Goal: Information Seeking & Learning: Compare options

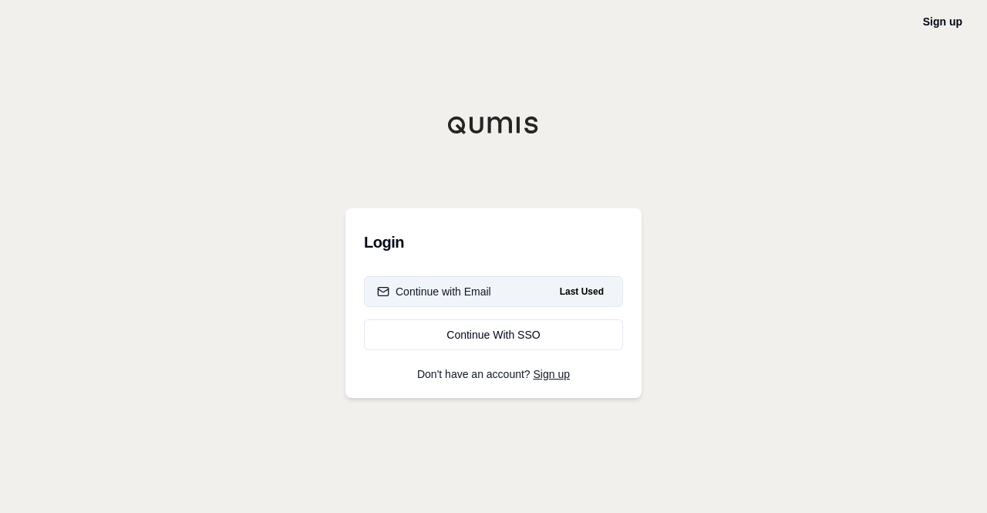
click at [483, 291] on div "Continue with Email" at bounding box center [434, 291] width 114 height 15
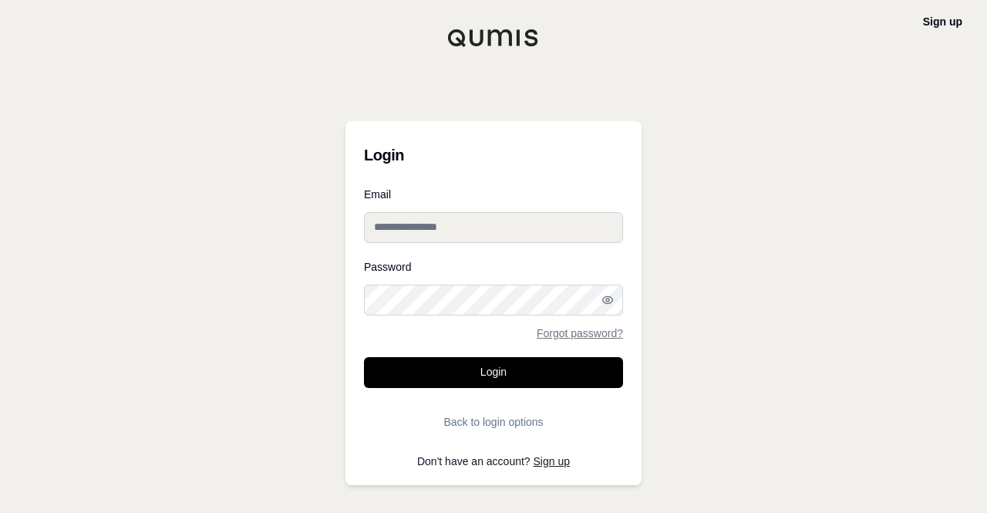
type input "**********"
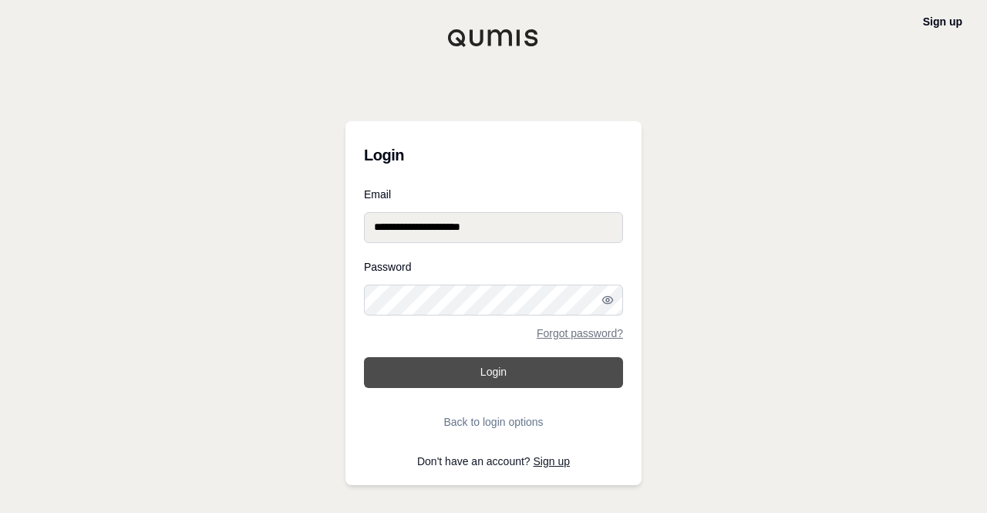
click at [402, 382] on button "Login" at bounding box center [493, 372] width 259 height 31
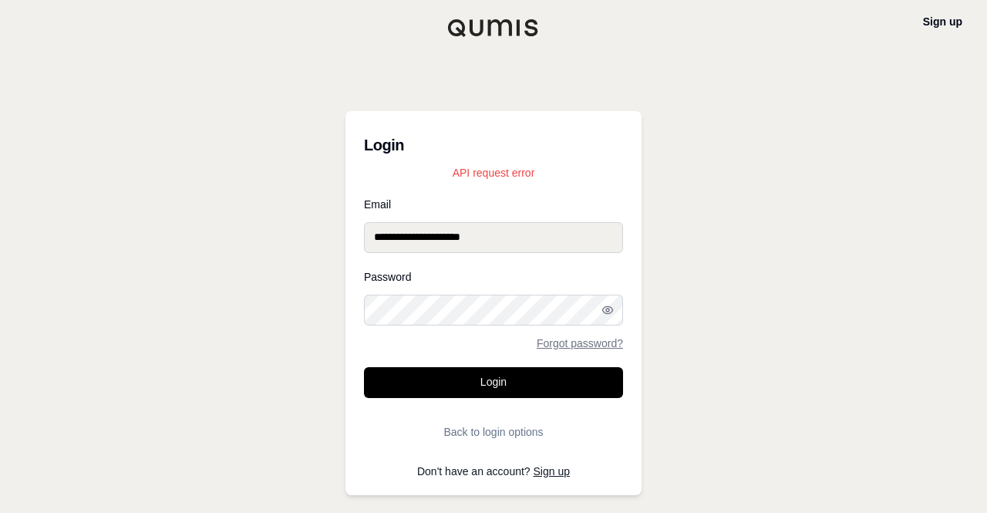
click at [398, 385] on button "Login" at bounding box center [493, 382] width 259 height 31
drag, startPoint x: 623, startPoint y: 301, endPoint x: 607, endPoint y: 315, distance: 21.3
click at [607, 315] on icon "button" at bounding box center [607, 310] width 12 height 12
click at [685, 133] on div "**********" at bounding box center [493, 256] width 987 height 513
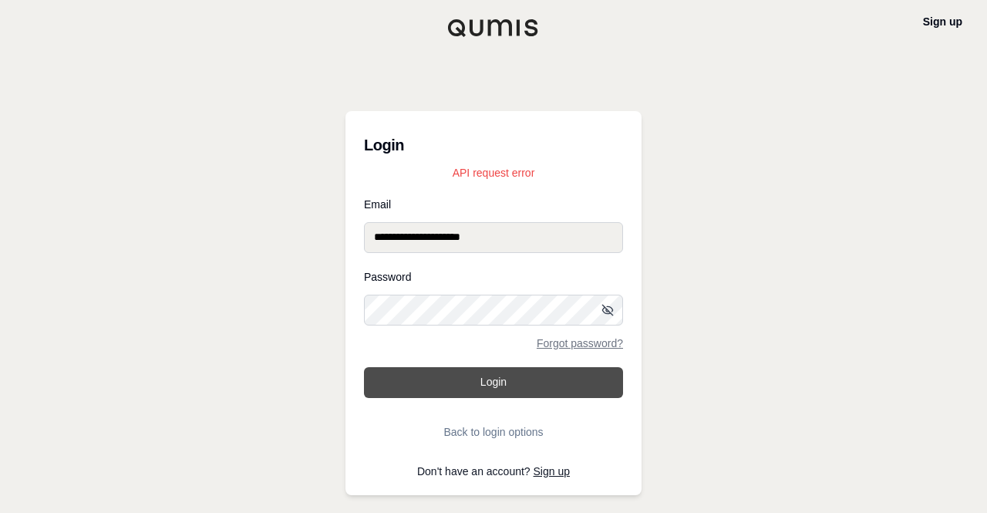
click at [498, 380] on button "Login" at bounding box center [493, 382] width 259 height 31
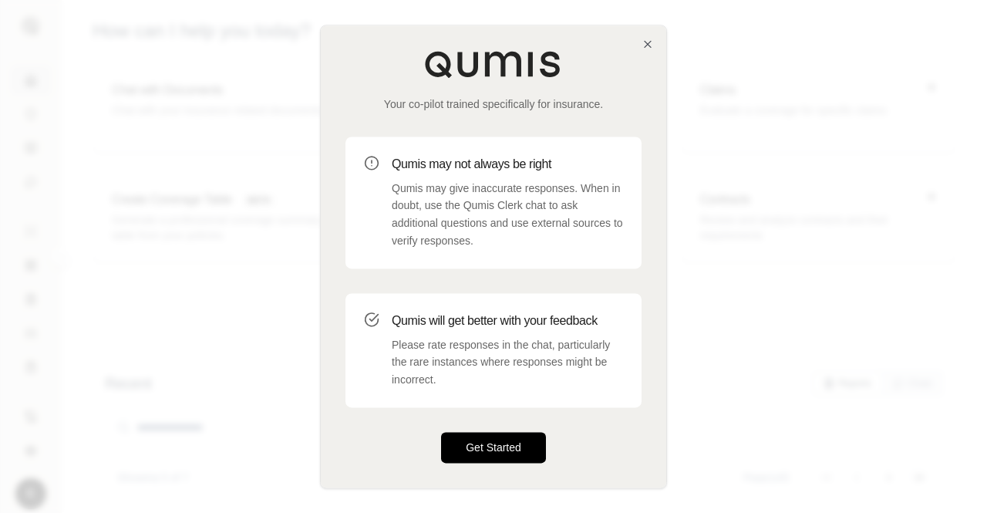
click at [479, 445] on button "Get Started" at bounding box center [493, 447] width 105 height 31
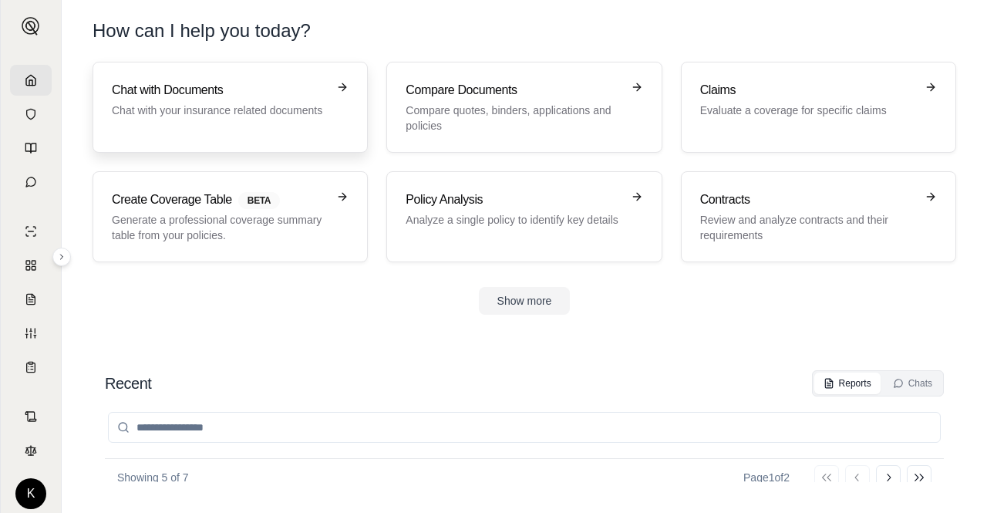
click at [160, 92] on h3 "Chat with Documents" at bounding box center [219, 90] width 215 height 18
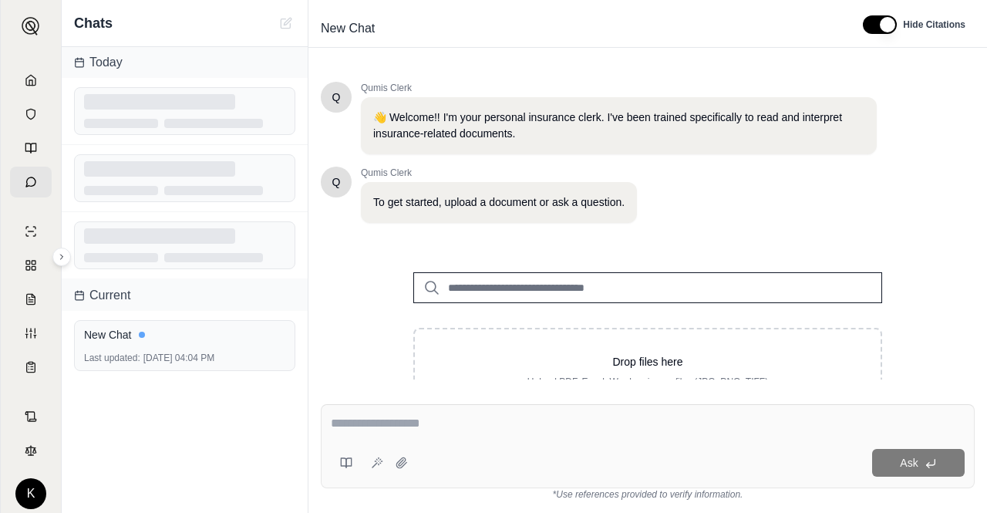
click at [470, 108] on div "👋 Welcome!! I'm your personal insurance clerk. I've been trained specifically t…" at bounding box center [619, 125] width 516 height 57
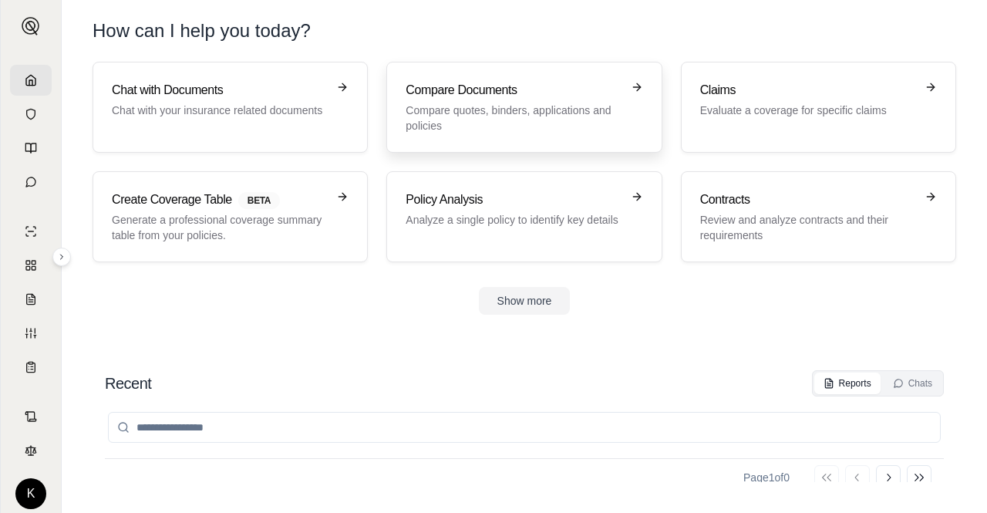
click at [489, 150] on link "Compare Documents Compare quotes, binders, applications and policies" at bounding box center [523, 107] width 275 height 91
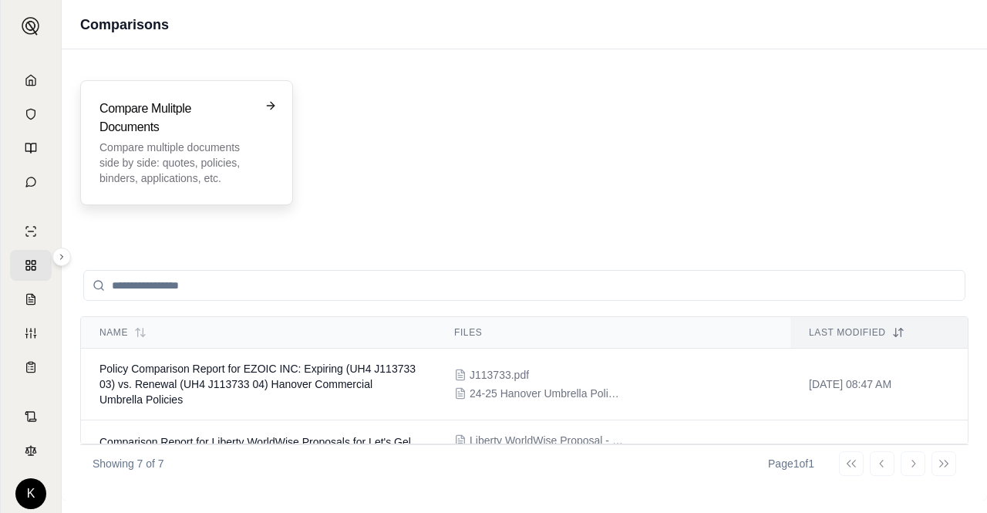
click at [190, 125] on h3 "Compare Mulitple Documents" at bounding box center [175, 117] width 153 height 37
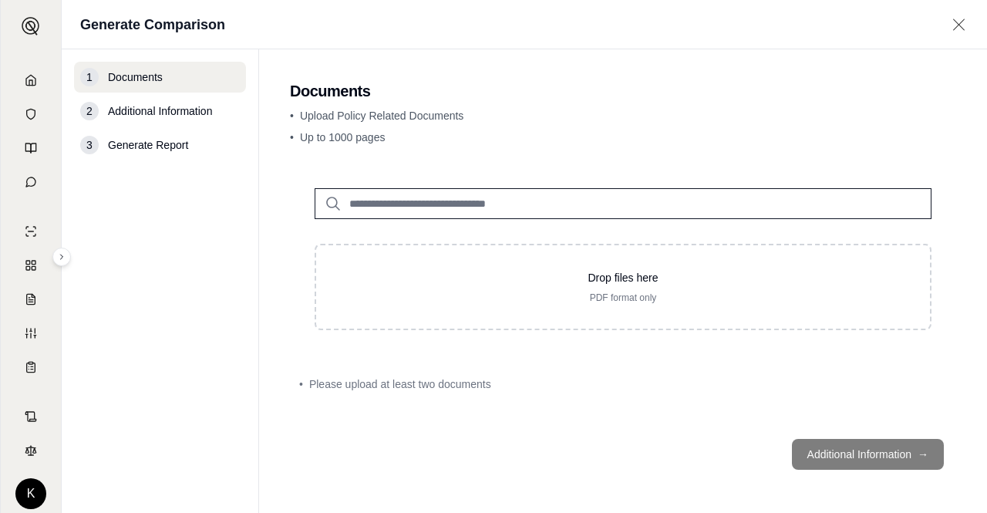
click at [509, 200] on input "search" at bounding box center [622, 203] width 617 height 31
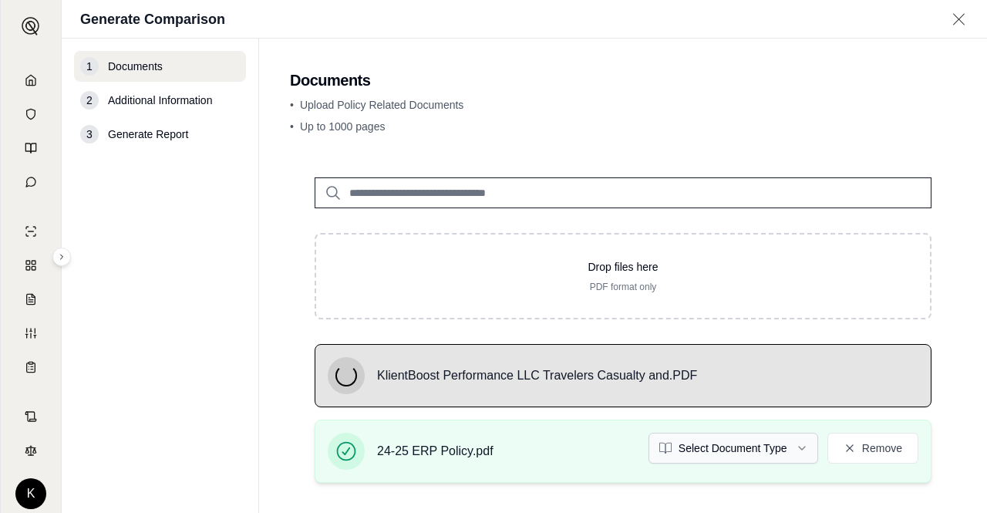
click at [751, 454] on html "K Generate Comparison 1 Documents 2 Additional Information 3 Generate Report Do…" at bounding box center [493, 256] width 987 height 513
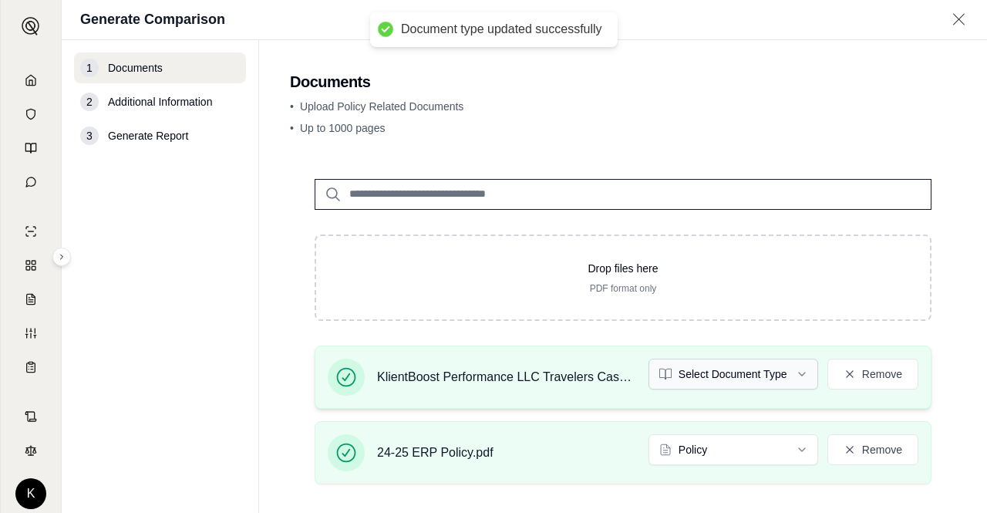
click at [678, 378] on html "Document type updated successfully K Generate Comparison 1 Documents 2 Addition…" at bounding box center [493, 256] width 987 height 513
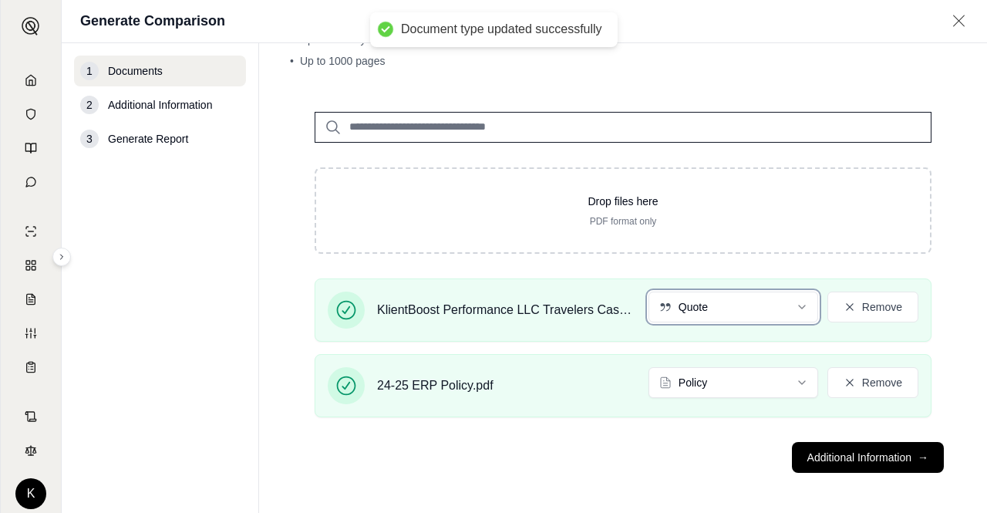
scroll to position [71, 0]
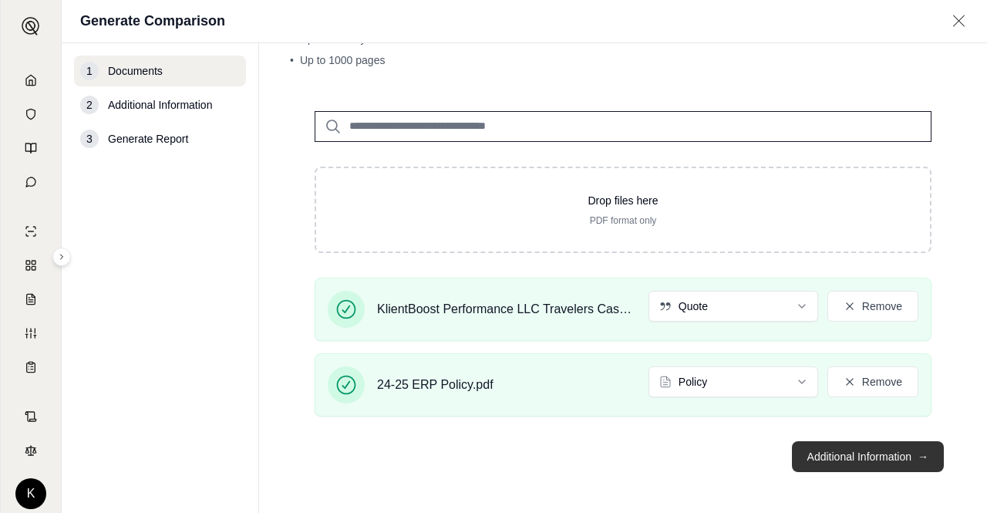
click at [792, 458] on button "Additional Information →" at bounding box center [868, 456] width 152 height 31
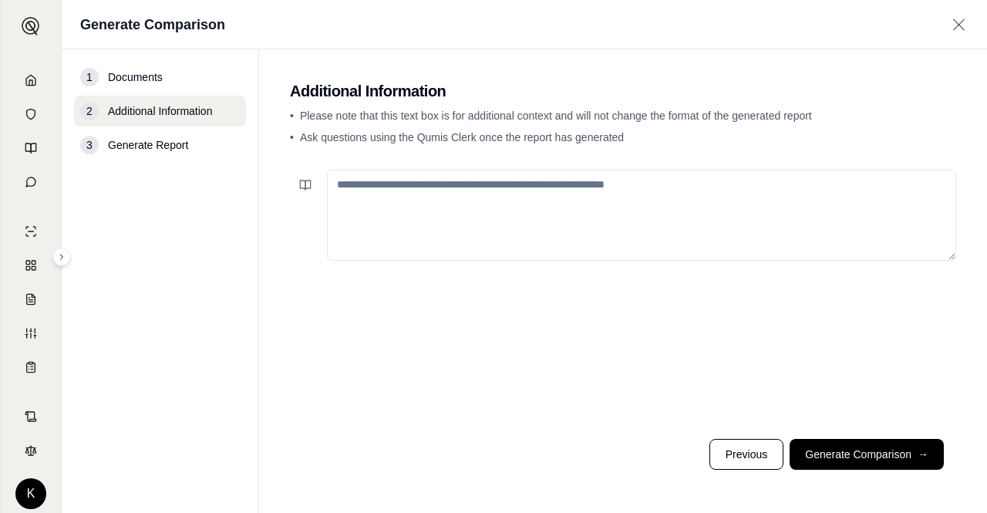
click at [496, 211] on textarea at bounding box center [641, 215] width 629 height 91
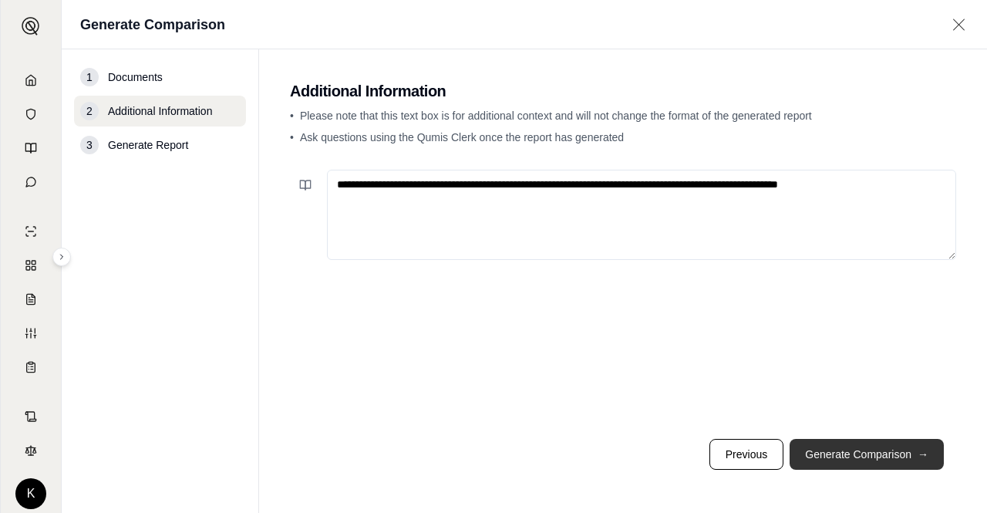
type textarea "**********"
click at [847, 453] on button "Generate Comparison →" at bounding box center [866, 454] width 154 height 31
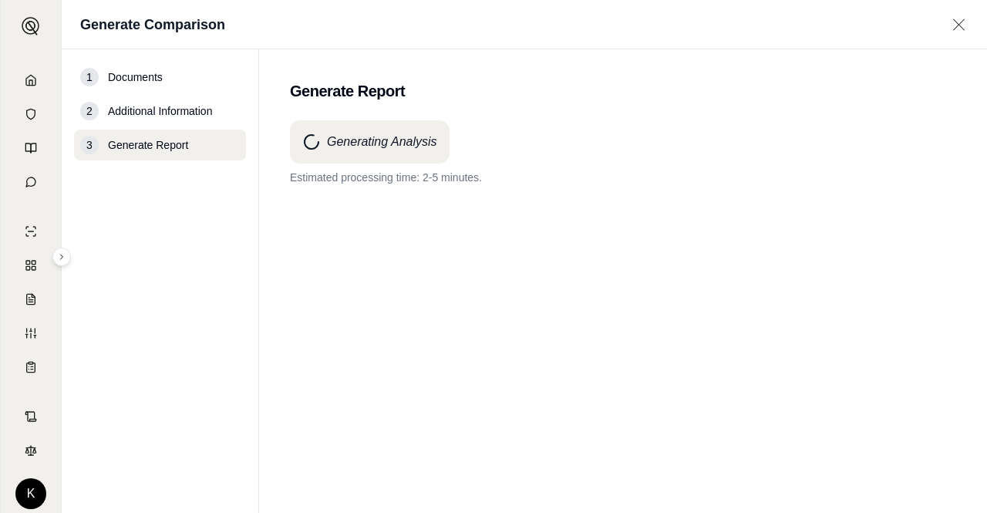
click at [847, 453] on div "Generating Analysis Estimated processing time: 2-5 minutes." at bounding box center [623, 288] width 666 height 337
click at [338, 282] on div "Generating Analysis Estimated processing time: 2-5 minutes." at bounding box center [623, 288] width 666 height 337
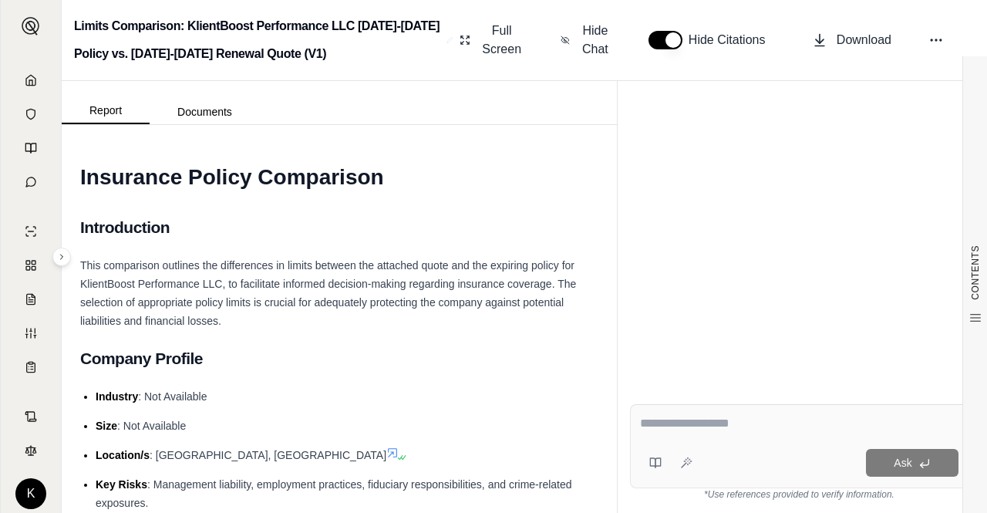
scroll to position [160, 0]
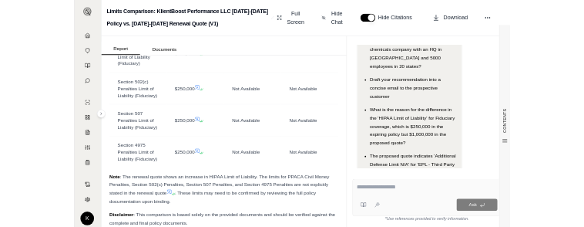
scroll to position [2004, 0]
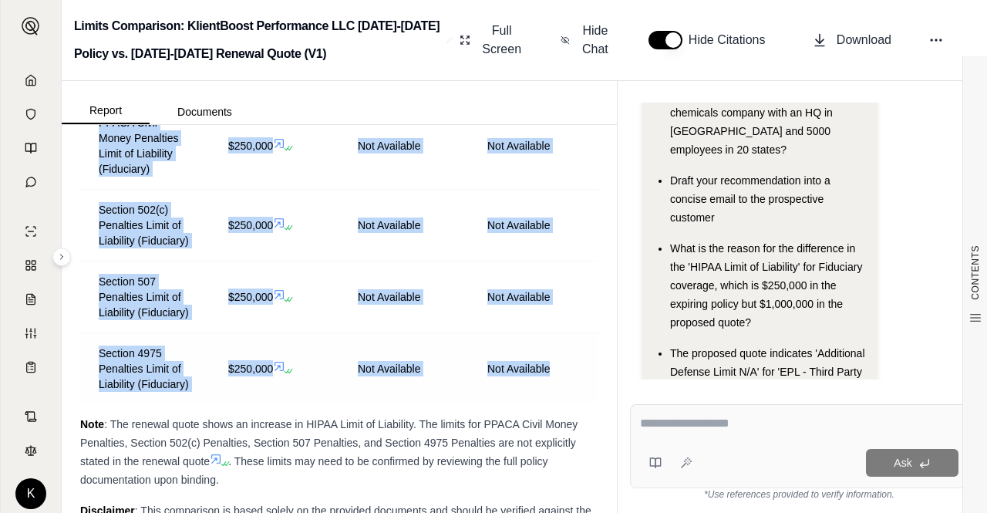
drag, startPoint x: 94, startPoint y: 151, endPoint x: 549, endPoint y: 440, distance: 538.8
click at [528, 375] on span "Not Available" at bounding box center [518, 368] width 62 height 12
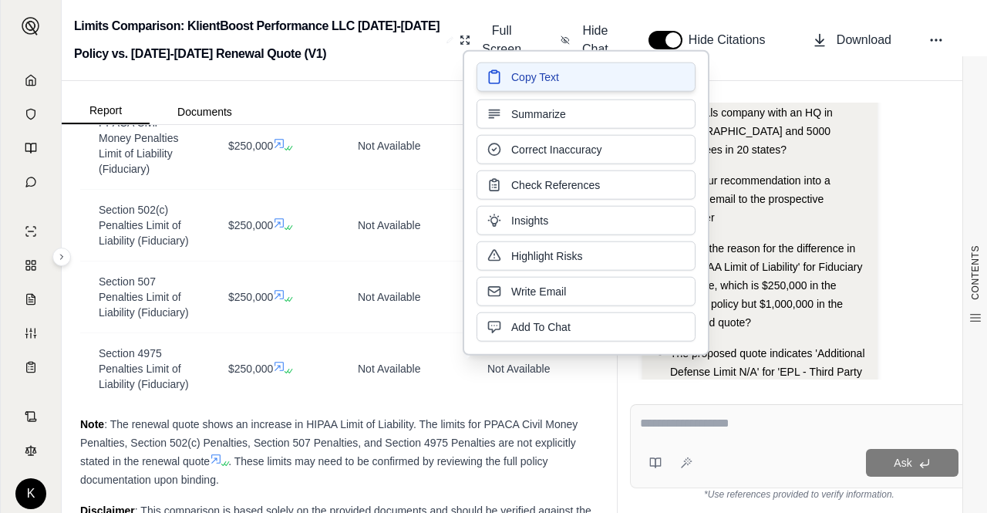
click at [552, 72] on span "Copy Text" at bounding box center [535, 76] width 48 height 15
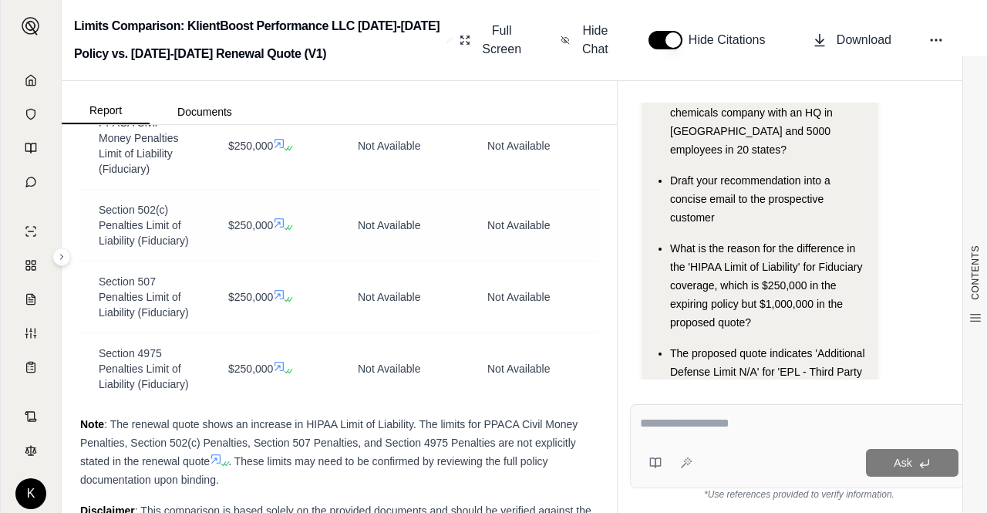
click at [298, 244] on td "$250,000" at bounding box center [274, 225] width 129 height 72
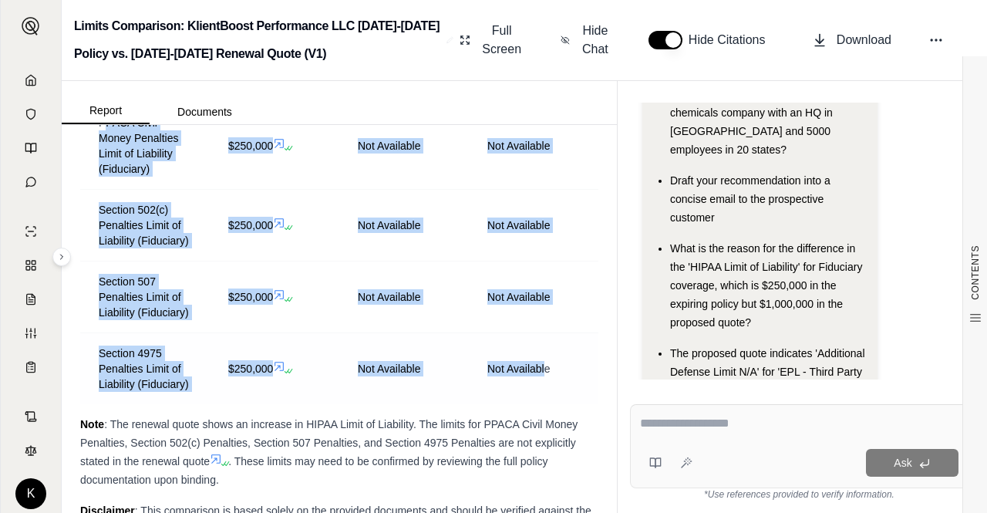
drag, startPoint x: 119, startPoint y: 153, endPoint x: 537, endPoint y: 431, distance: 502.2
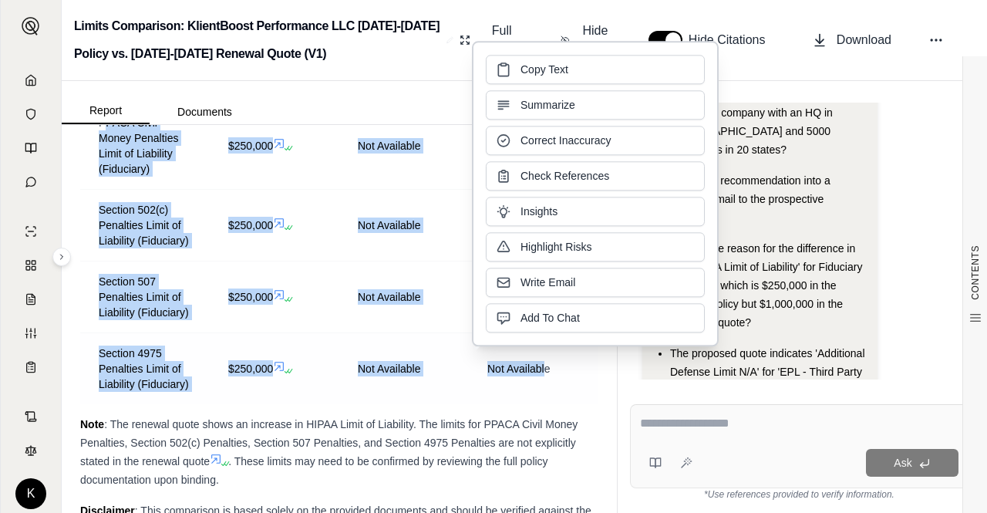
click at [502, 375] on span "Not Available" at bounding box center [518, 368] width 62 height 12
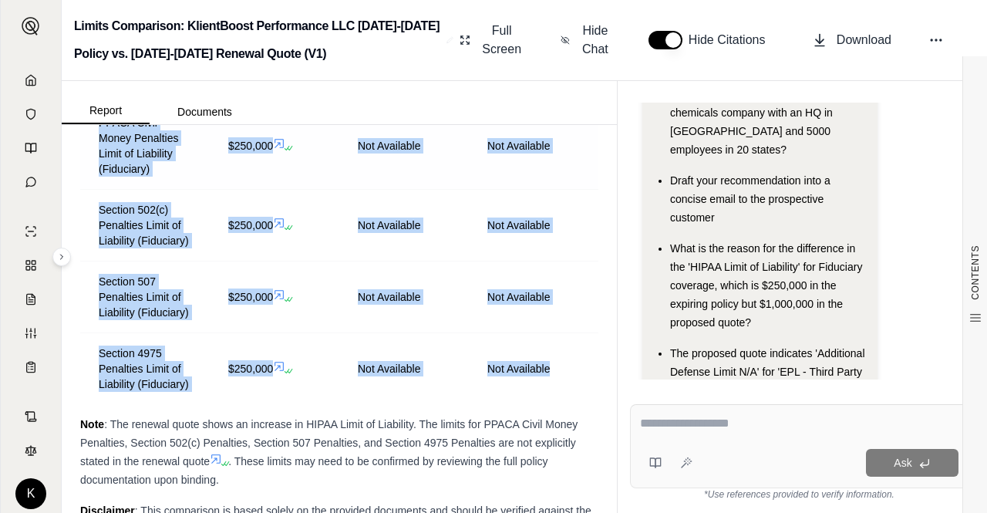
drag, startPoint x: 483, startPoint y: 419, endPoint x: 96, endPoint y: 153, distance: 469.1
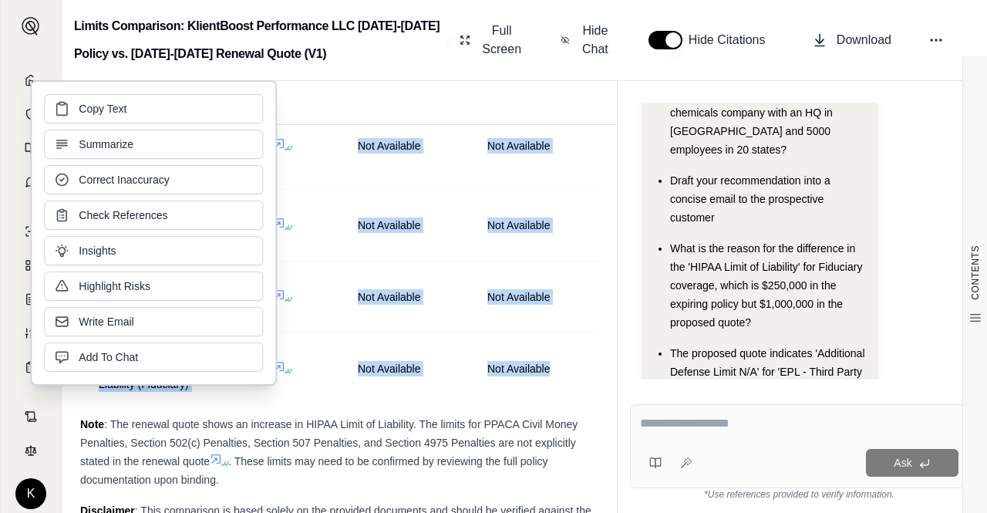
copy tbody "PPACA Civil Money Penalties Limit of Liability (Fiduciary) $250,000 Not Availab…"
click at [148, 100] on button "Copy Text" at bounding box center [153, 106] width 219 height 29
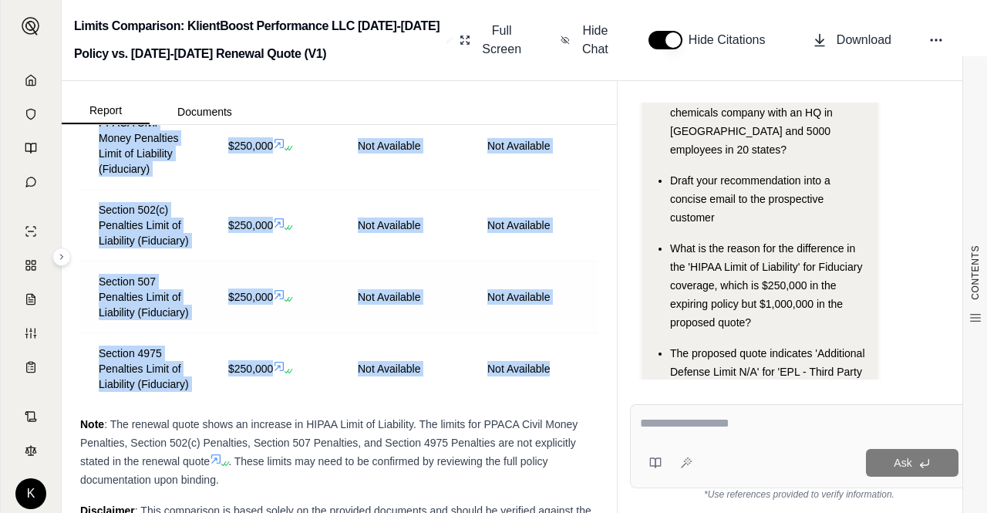
click at [481, 323] on td "Not Available" at bounding box center [533, 297] width 129 height 72
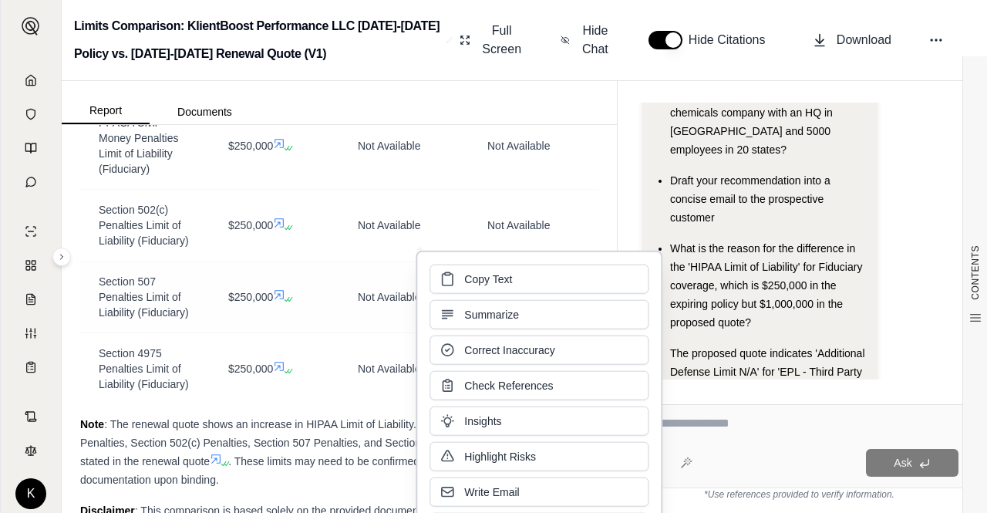
click at [331, 315] on td "$250,000" at bounding box center [274, 297] width 129 height 72
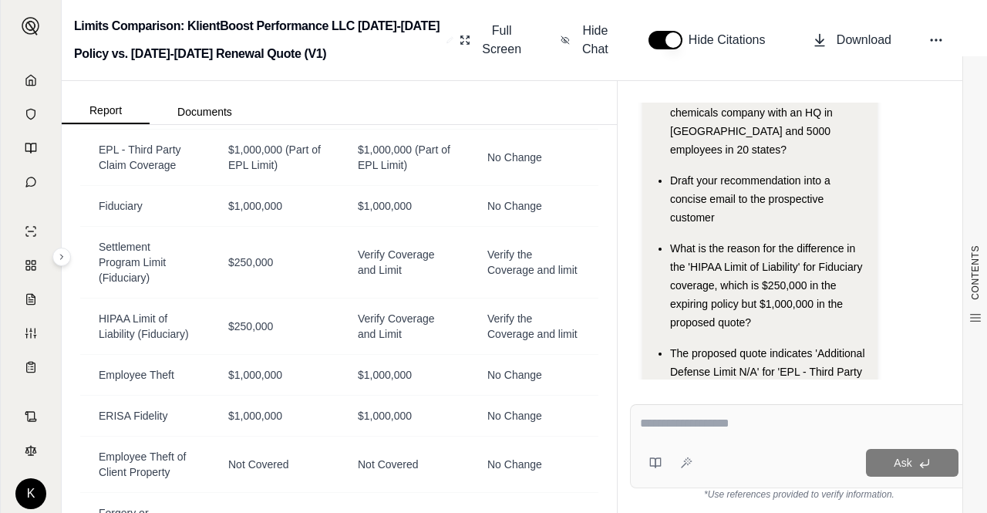
scroll to position [6105, 0]
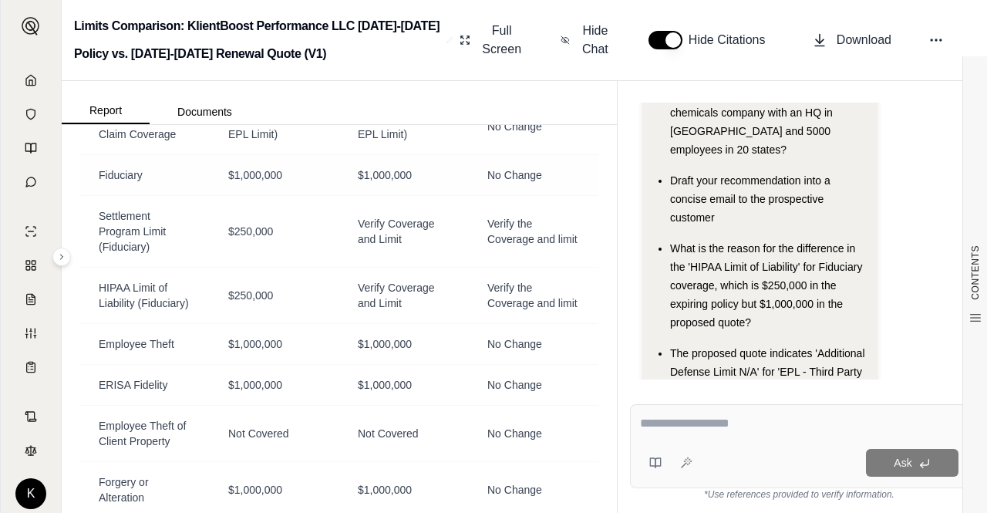
click at [415, 183] on div "$1,000,000" at bounding box center [404, 174] width 92 height 15
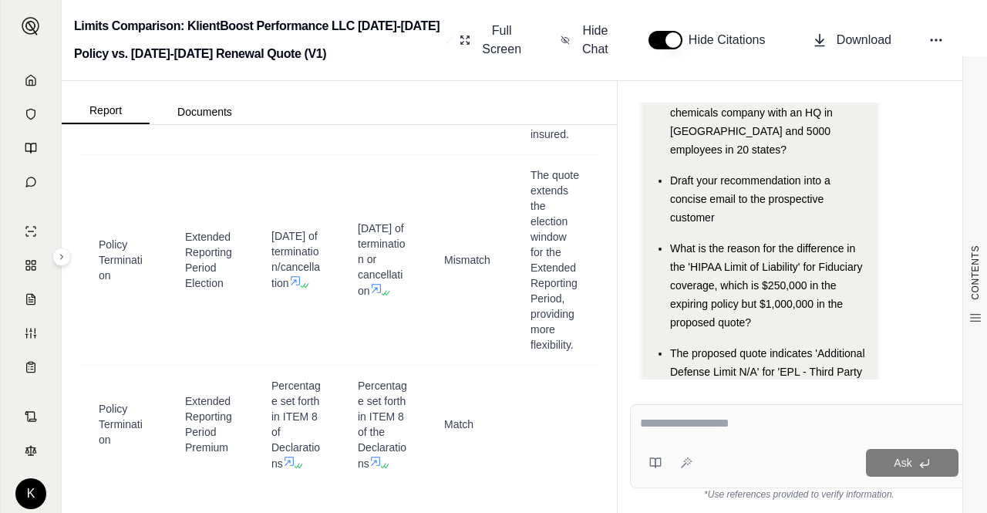
scroll to position [21964, 0]
click at [25, 93] on link at bounding box center [31, 80] width 42 height 31
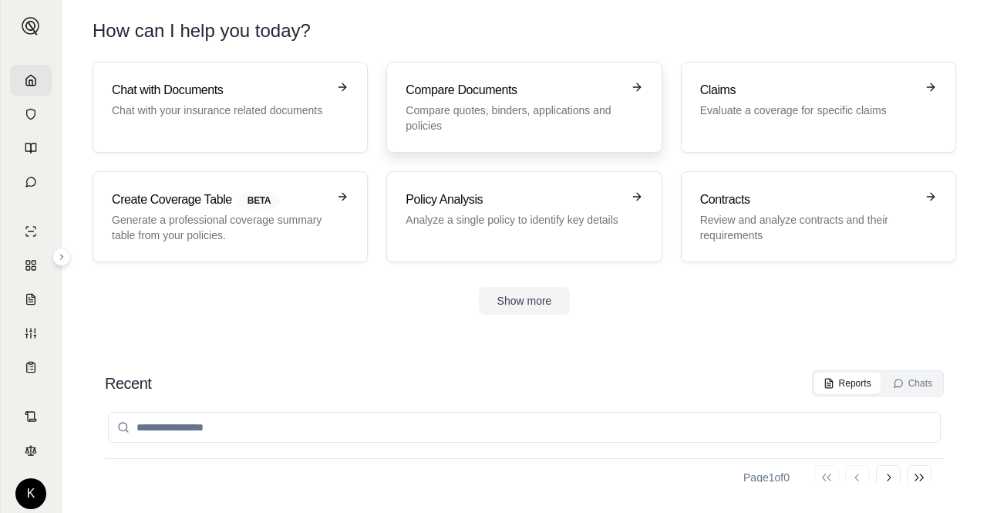
click at [484, 98] on h3 "Compare Documents" at bounding box center [512, 90] width 215 height 18
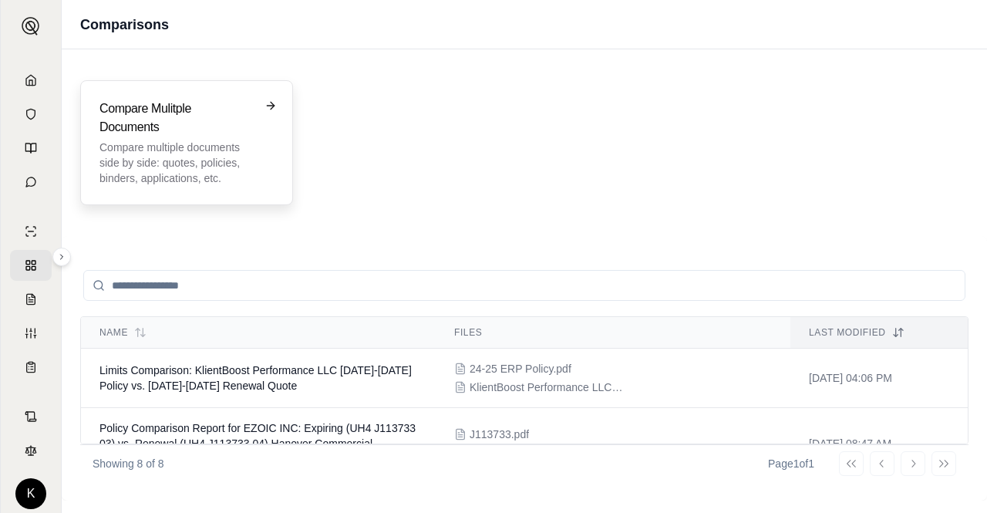
click at [183, 113] on h3 "Compare Mulitple Documents" at bounding box center [175, 117] width 153 height 37
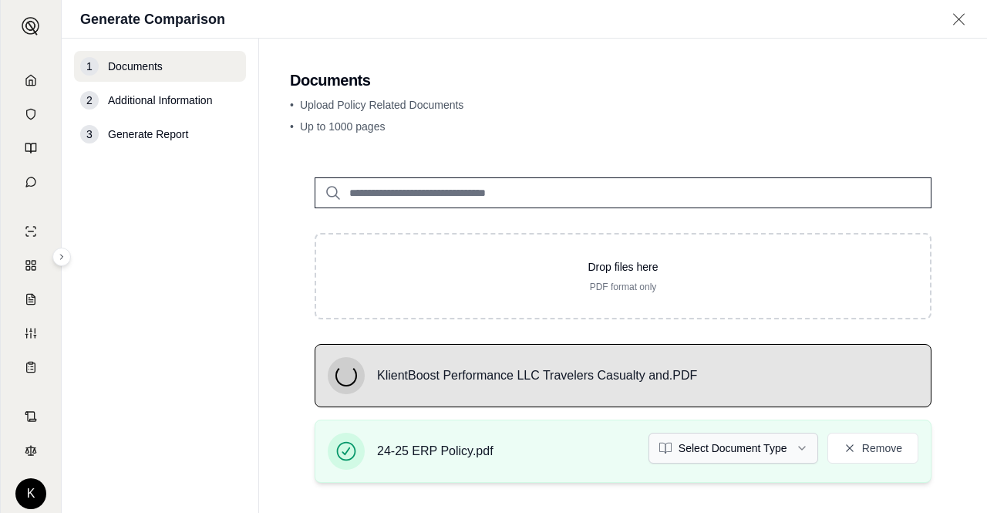
click at [775, 459] on html "K Generate Comparison 1 Documents 2 Additional Information 3 Generate Report Do…" at bounding box center [493, 256] width 987 height 513
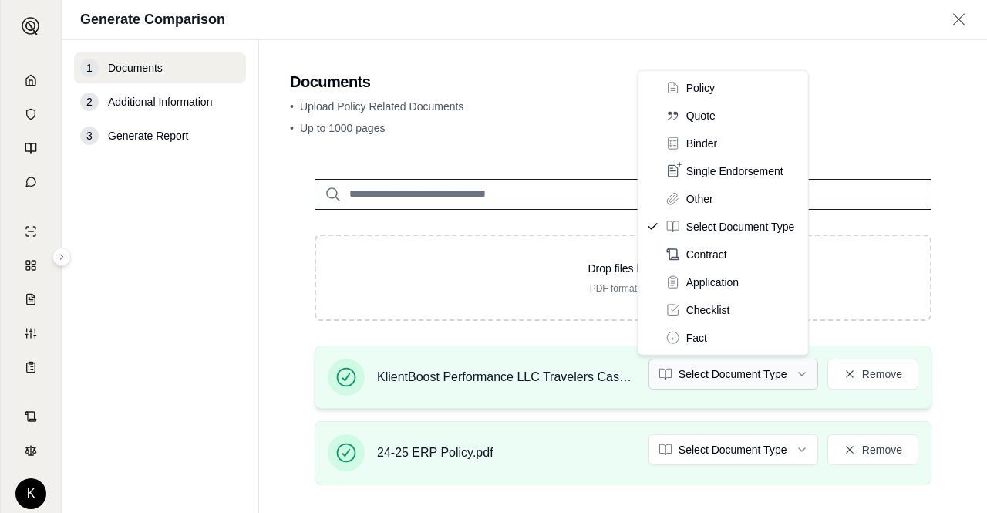
click at [737, 371] on html "K Generate Comparison 1 Documents 2 Additional Information 3 Generate Report Do…" at bounding box center [493, 256] width 987 height 513
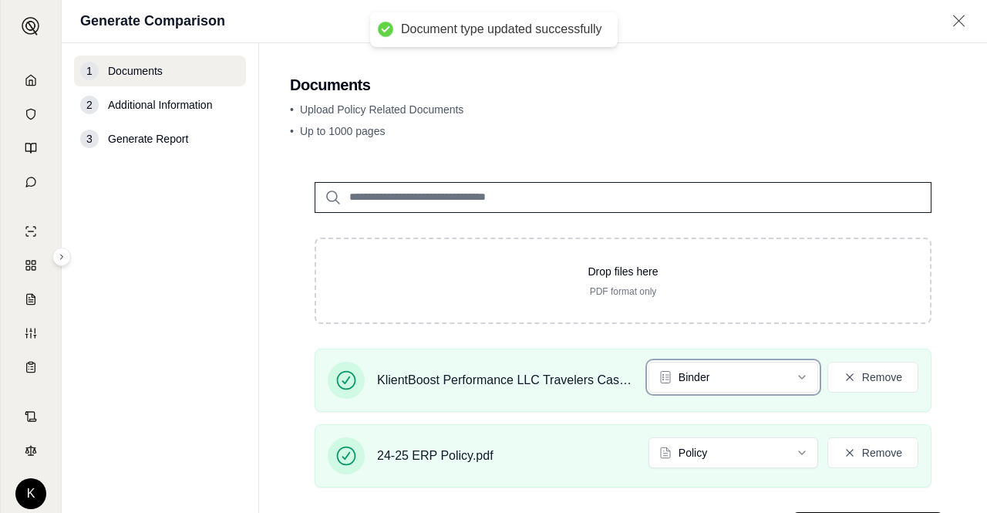
scroll to position [71, 0]
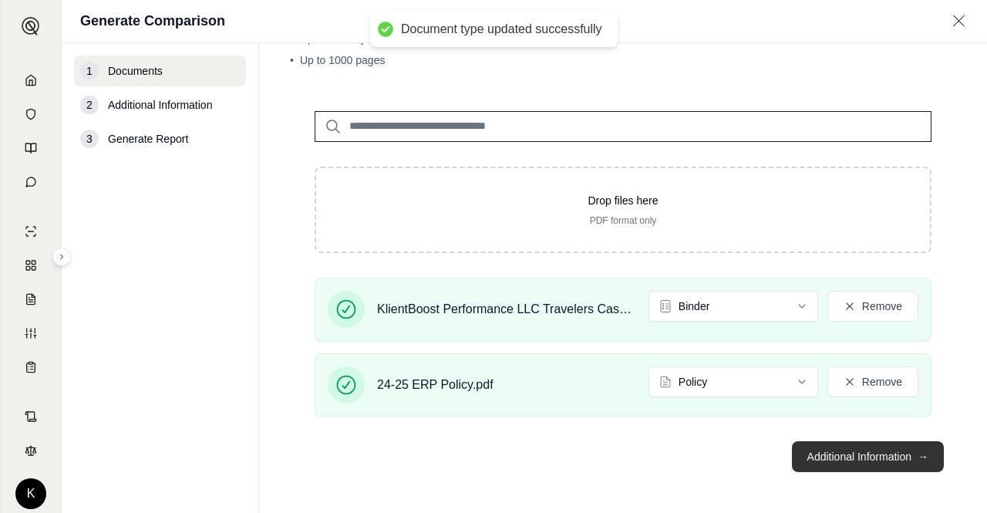
click at [820, 449] on button "Additional Information →" at bounding box center [868, 456] width 152 height 31
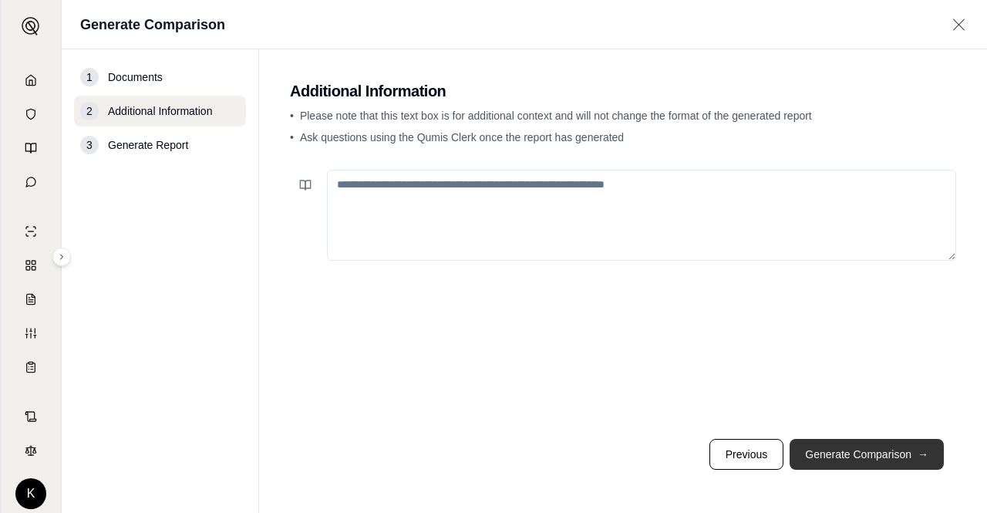
scroll to position [0, 0]
click at [363, 189] on textarea at bounding box center [641, 215] width 629 height 91
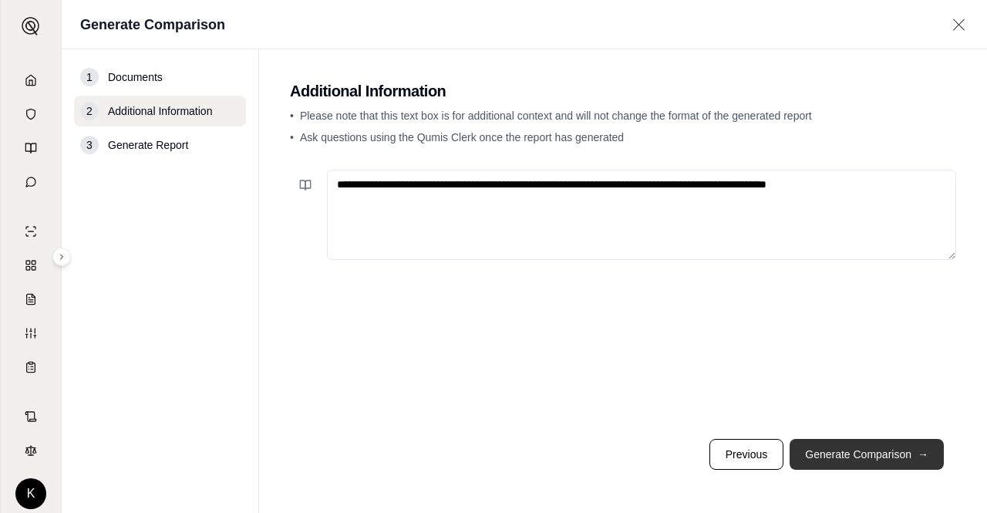
type textarea "**********"
click at [830, 452] on button "Generate Comparison →" at bounding box center [866, 454] width 154 height 31
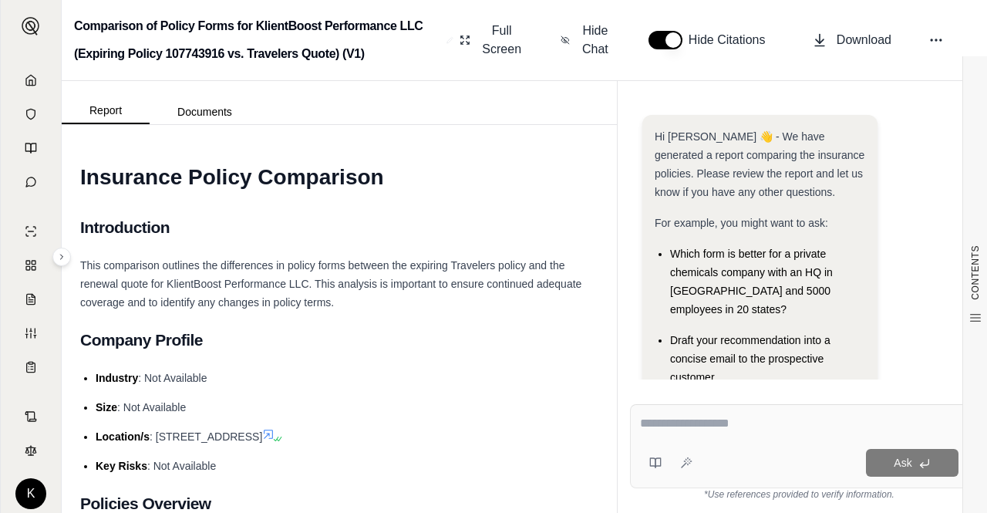
scroll to position [160, 0]
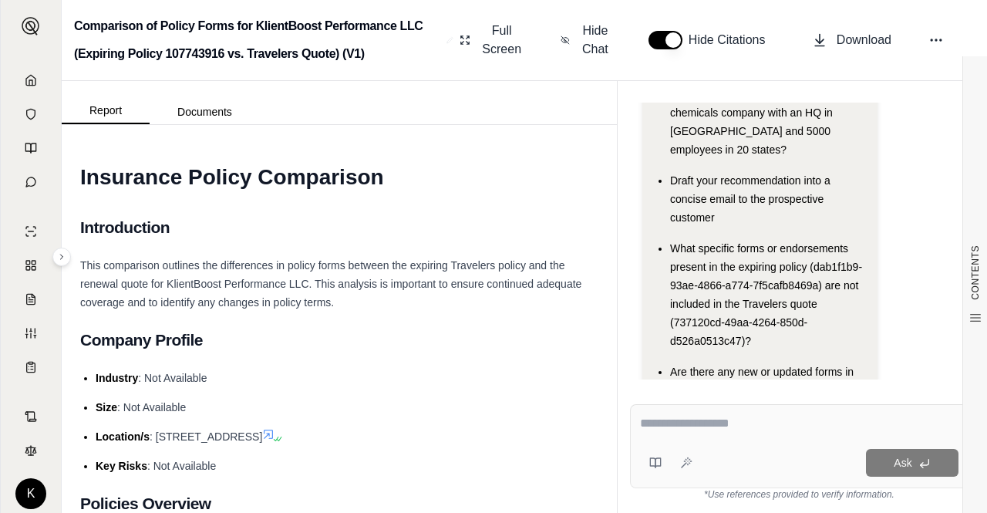
click at [462, 391] on ul "Industry : Not Available Size : Not Available Location/s : [STREET_ADDRESS] Key…" at bounding box center [339, 421] width 518 height 106
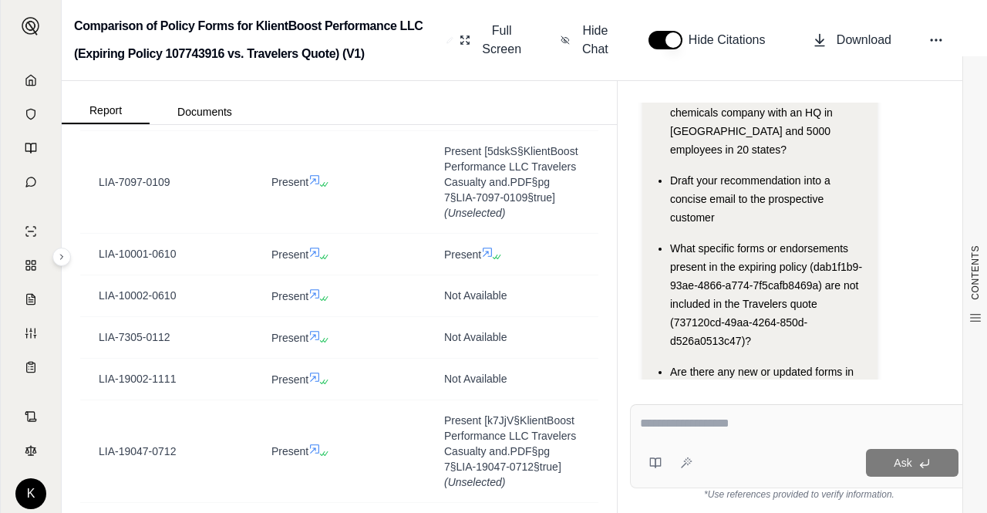
scroll to position [1295, 0]
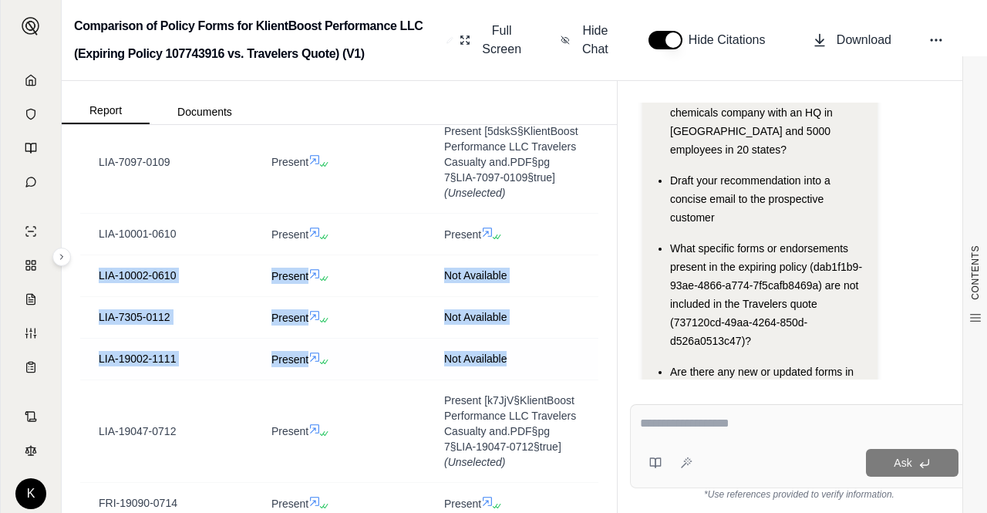
drag, startPoint x: 90, startPoint y: 298, endPoint x: 519, endPoint y: 379, distance: 436.1
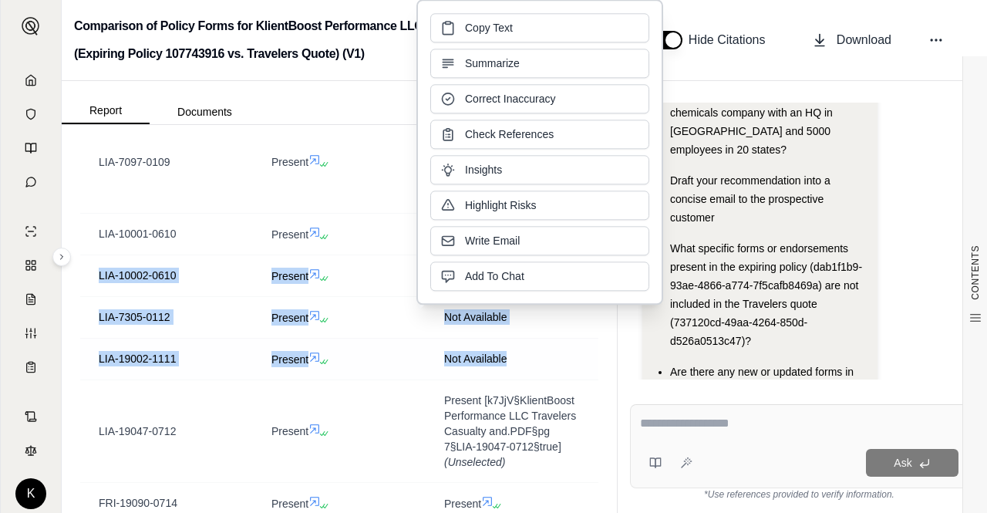
copy tbody "LIA-10002-0610 Present Not Available LIA-7305-0112 Present Not Available LIA-19…"
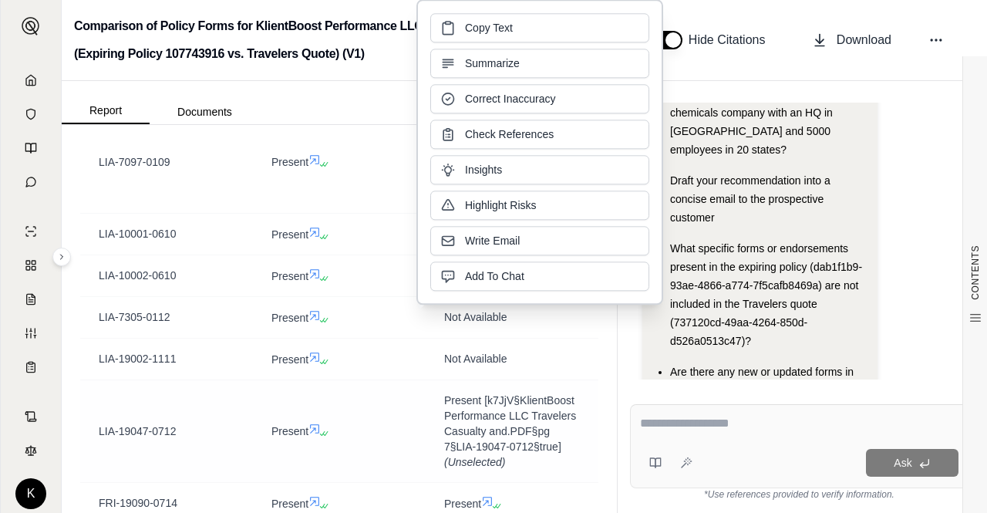
click at [288, 412] on td "Present" at bounding box center [339, 430] width 173 height 103
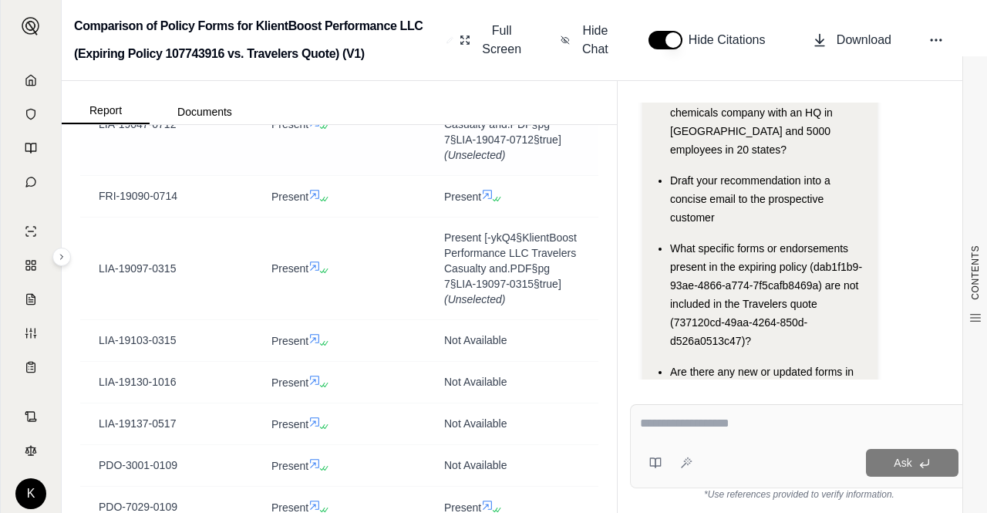
scroll to position [1603, 0]
click at [288, 401] on td "Present" at bounding box center [339, 380] width 173 height 42
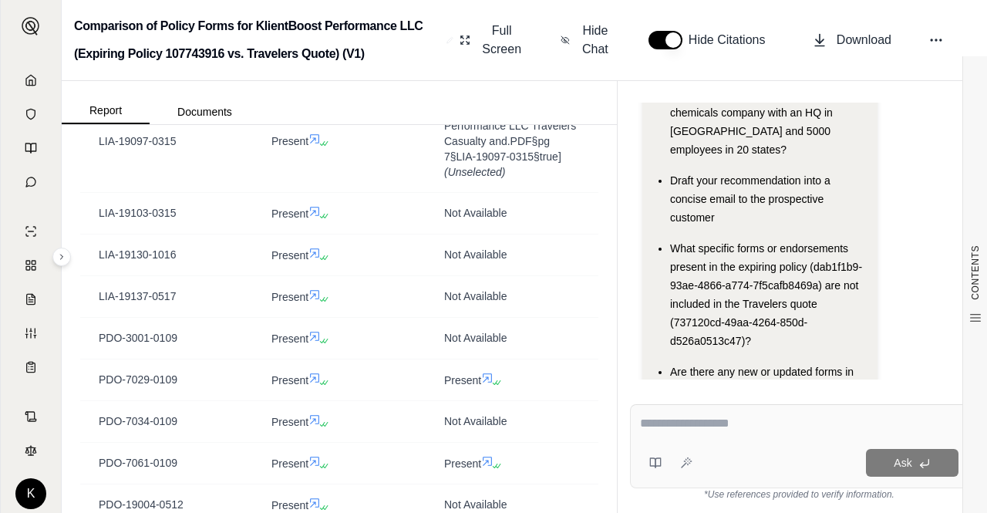
scroll to position [1757, 0]
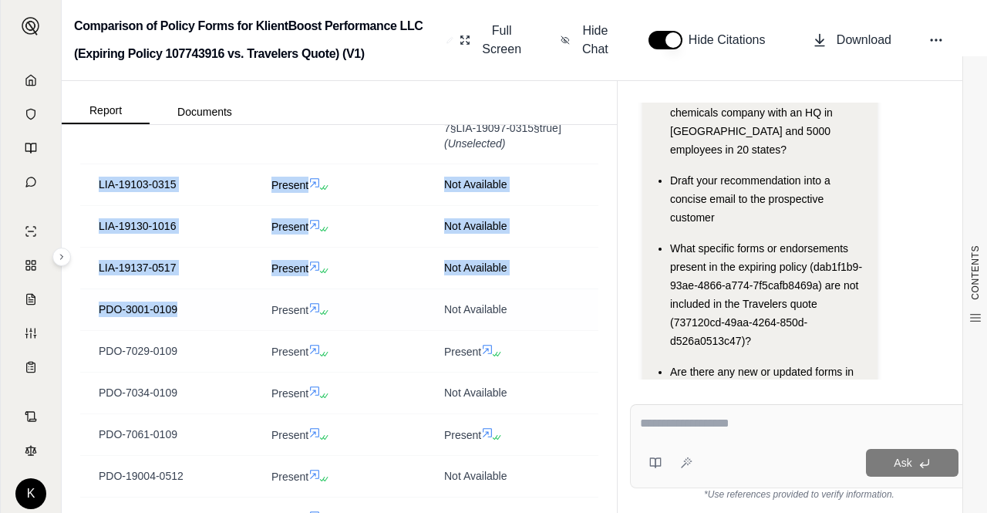
drag, startPoint x: 99, startPoint y: 229, endPoint x: 180, endPoint y: 355, distance: 149.9
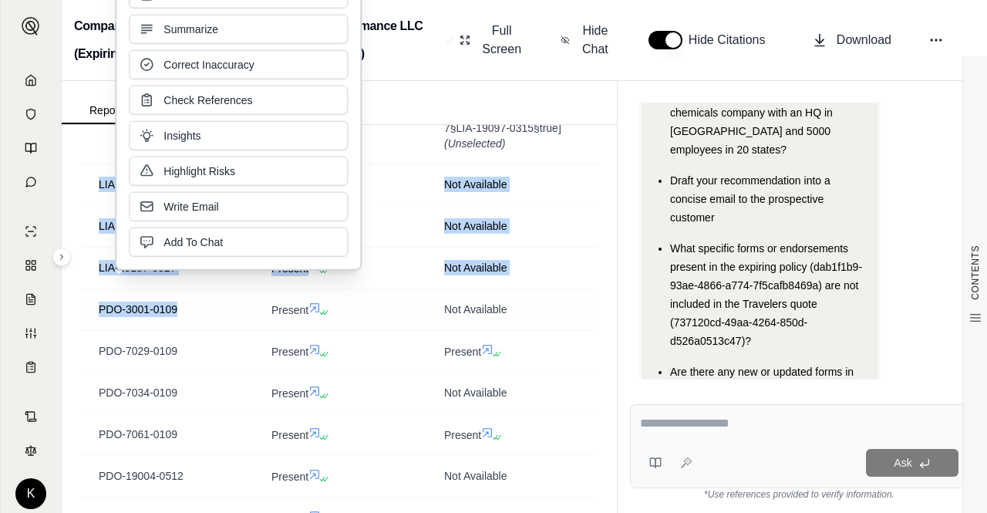
click at [186, 330] on td "PDO-3001-0109" at bounding box center [166, 309] width 173 height 42
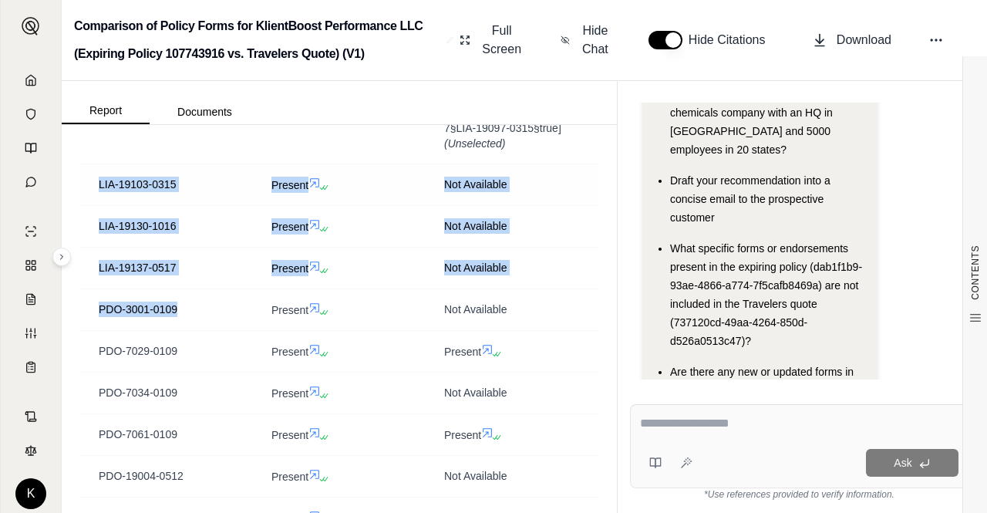
drag, startPoint x: 184, startPoint y: 359, endPoint x: 91, endPoint y: 240, distance: 151.6
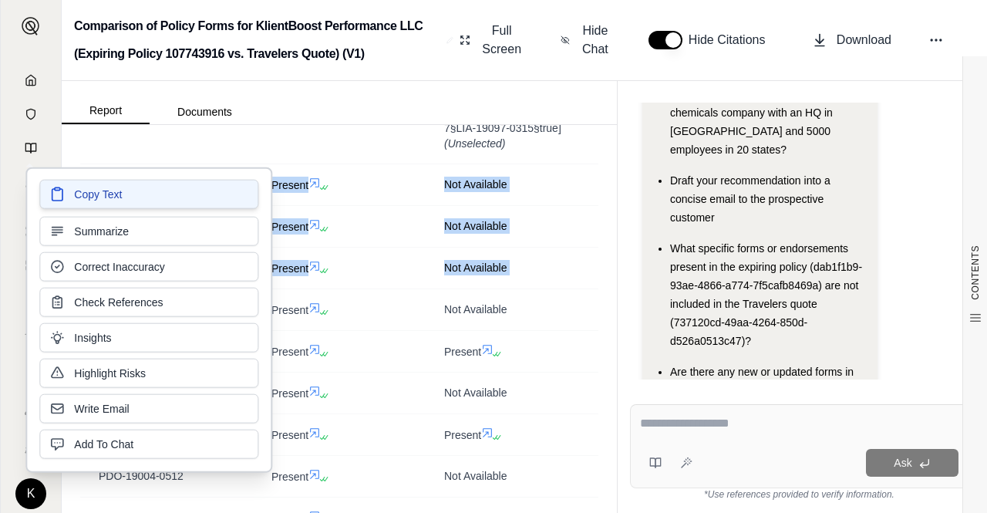
click at [141, 197] on button "Copy Text" at bounding box center [148, 194] width 219 height 29
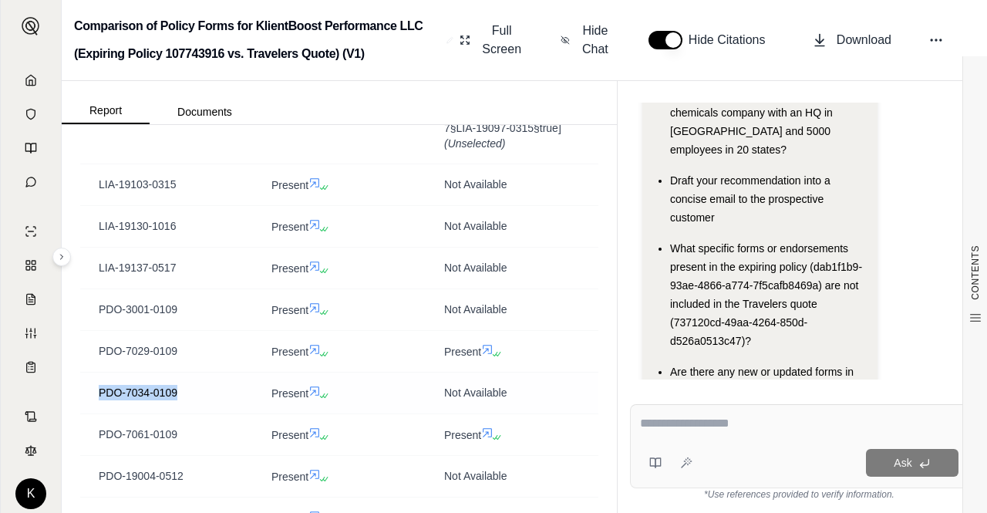
drag, startPoint x: 96, startPoint y: 431, endPoint x: 185, endPoint y: 442, distance: 90.2
click at [185, 413] on td "PDO-7034-0109" at bounding box center [166, 393] width 173 height 42
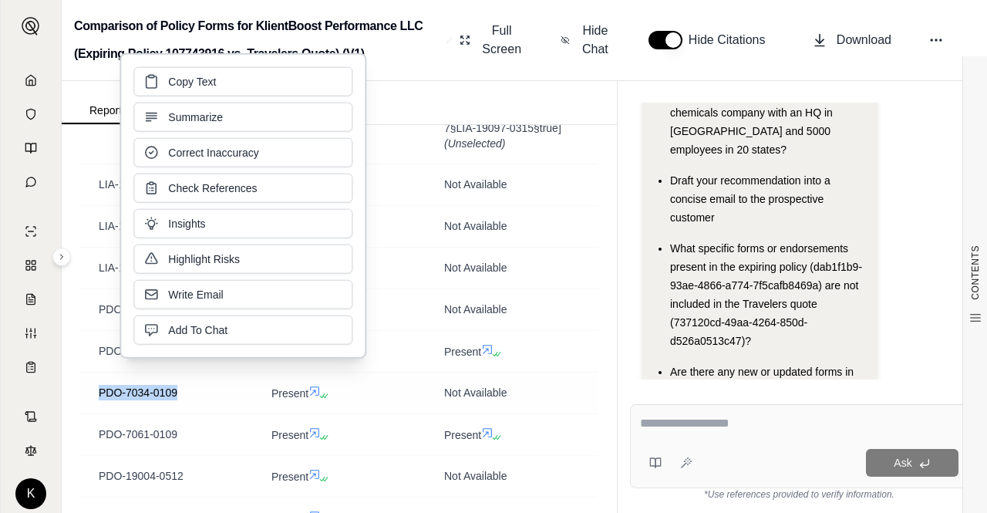
copy span "PDO-7034-0109"
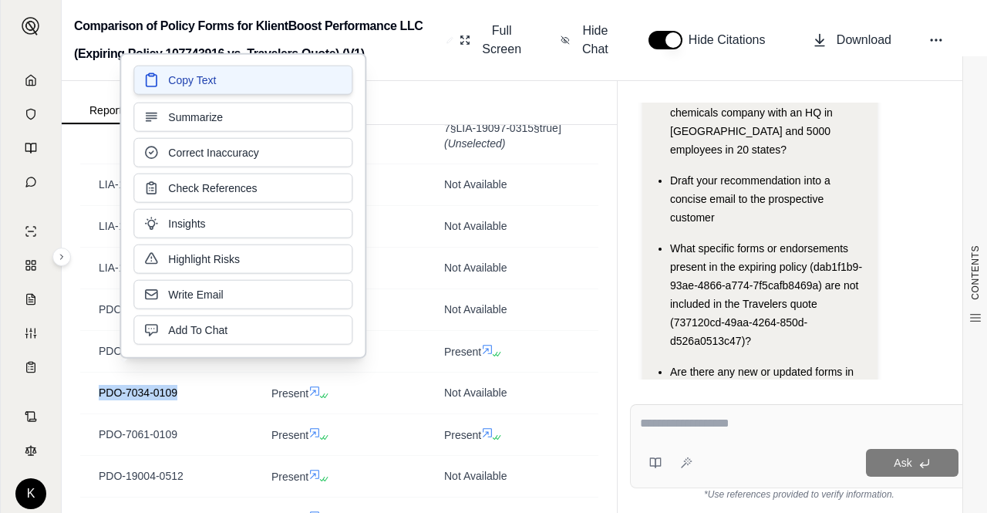
click at [244, 90] on button "Copy Text" at bounding box center [242, 80] width 219 height 29
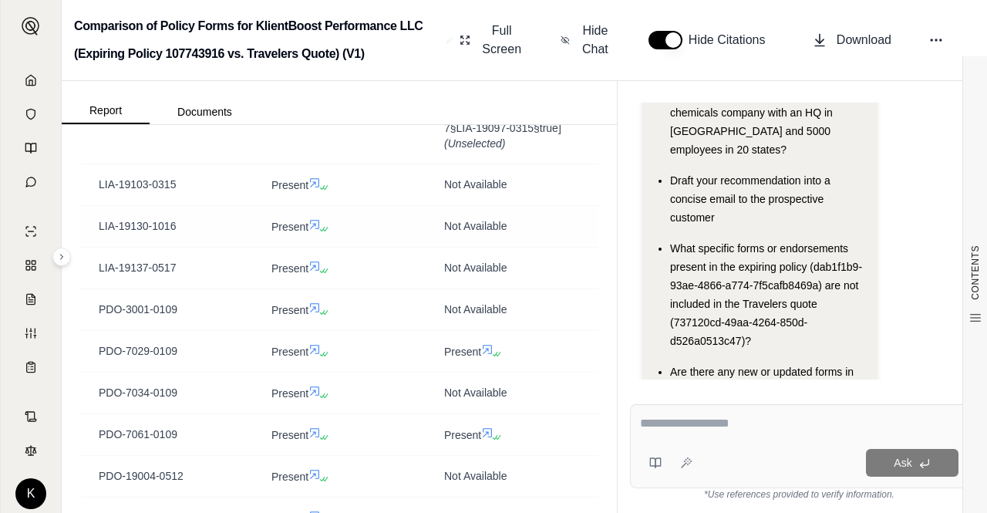
click at [464, 232] on span "Not Available" at bounding box center [475, 226] width 62 height 12
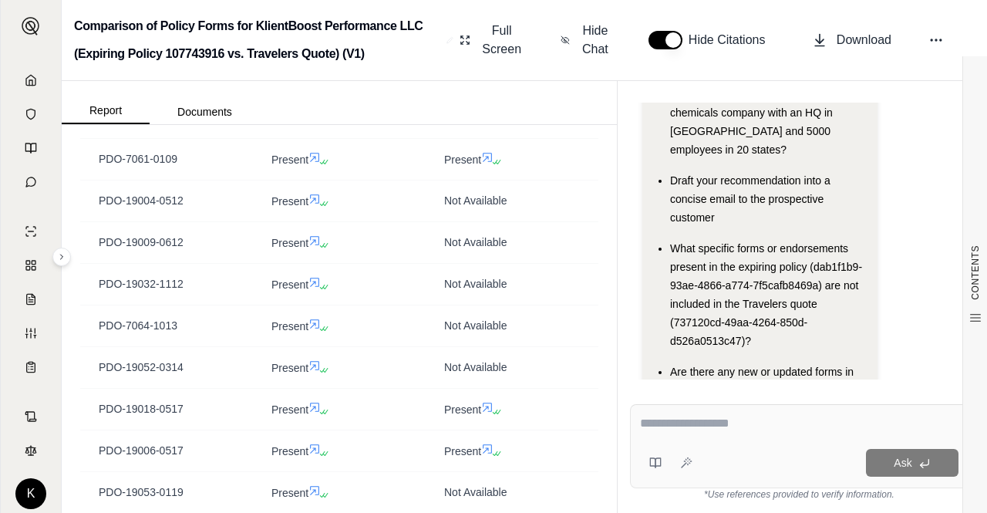
scroll to position [2066, 0]
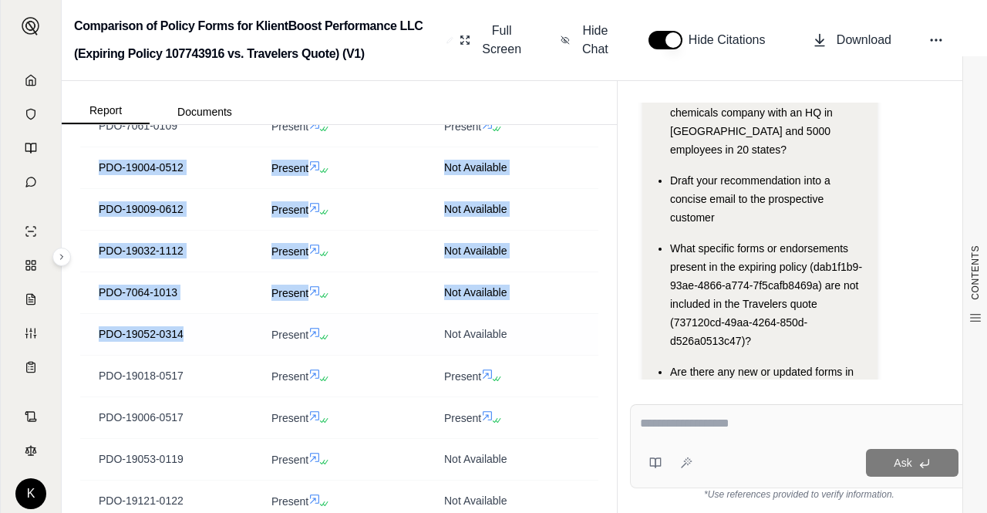
drag, startPoint x: 88, startPoint y: 214, endPoint x: 182, endPoint y: 398, distance: 207.5
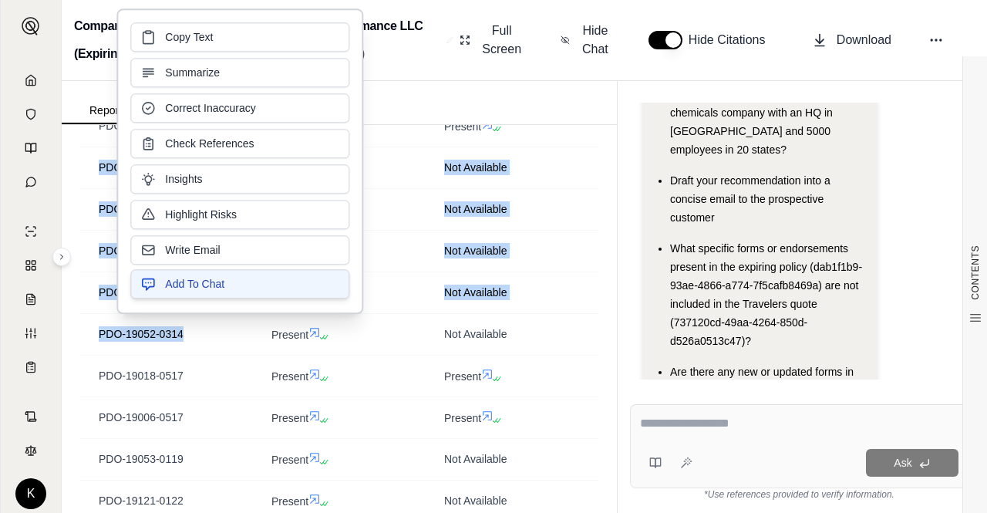
scroll to position [2150, 0]
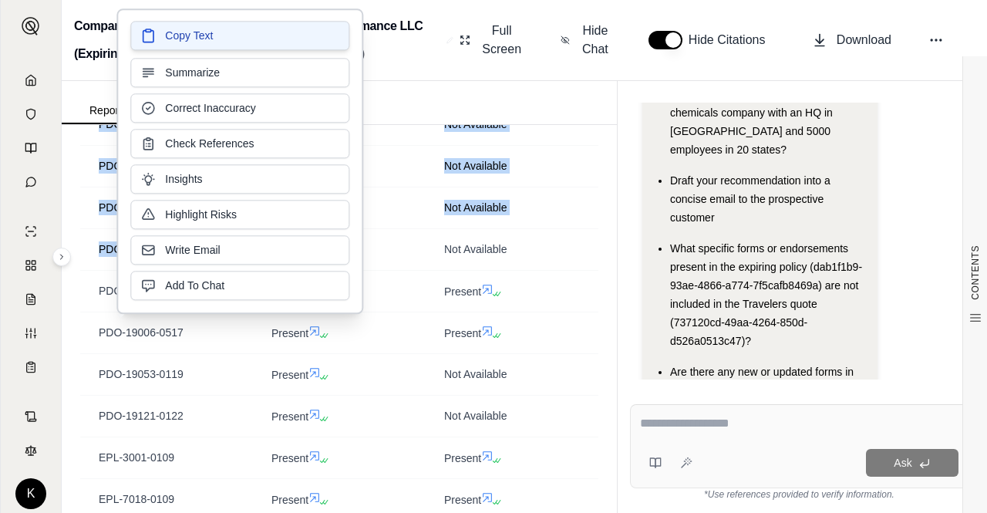
click at [210, 35] on span "Copy Text" at bounding box center [189, 35] width 48 height 15
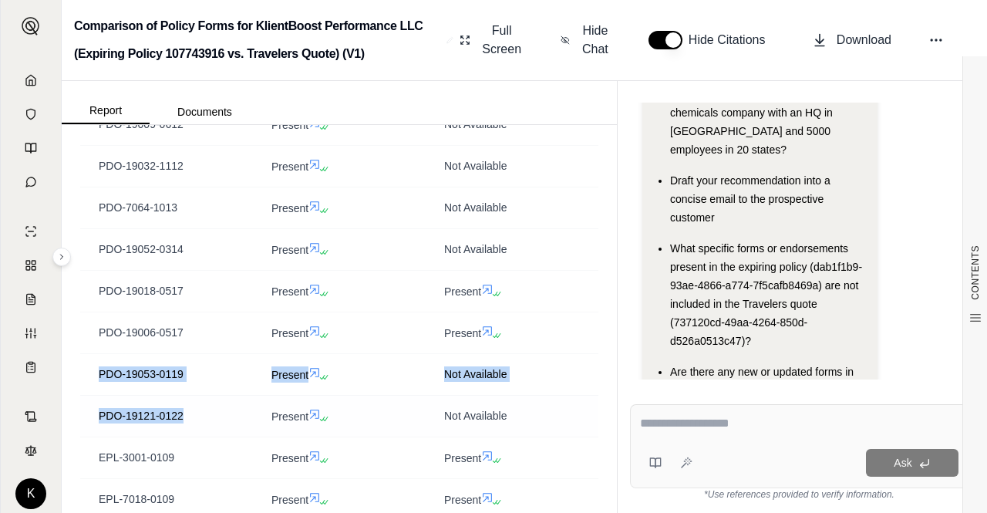
drag, startPoint x: 102, startPoint y: 418, endPoint x: 182, endPoint y: 462, distance: 91.4
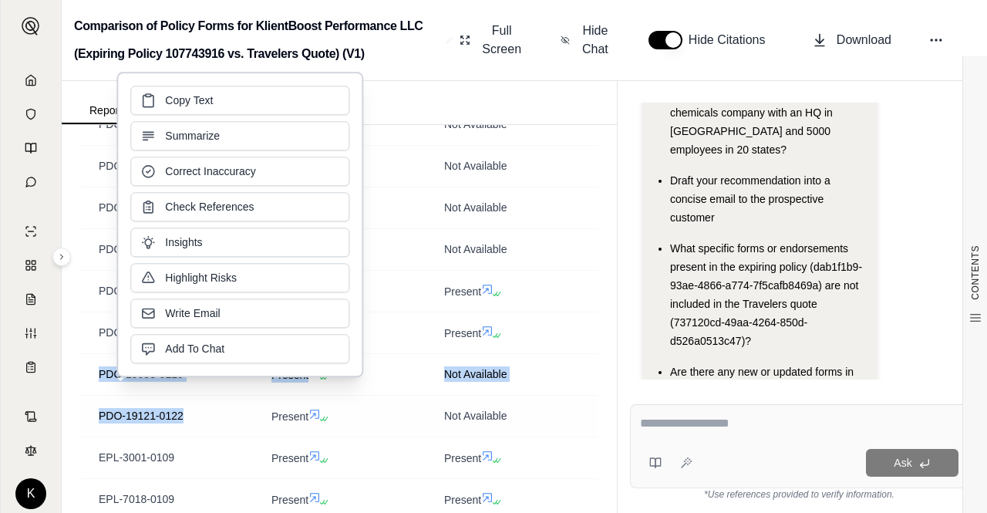
copy tbody "PDO-19053-0119 Present Not Available PDO-19121-0122"
click at [227, 109] on button "Copy Text" at bounding box center [239, 98] width 219 height 29
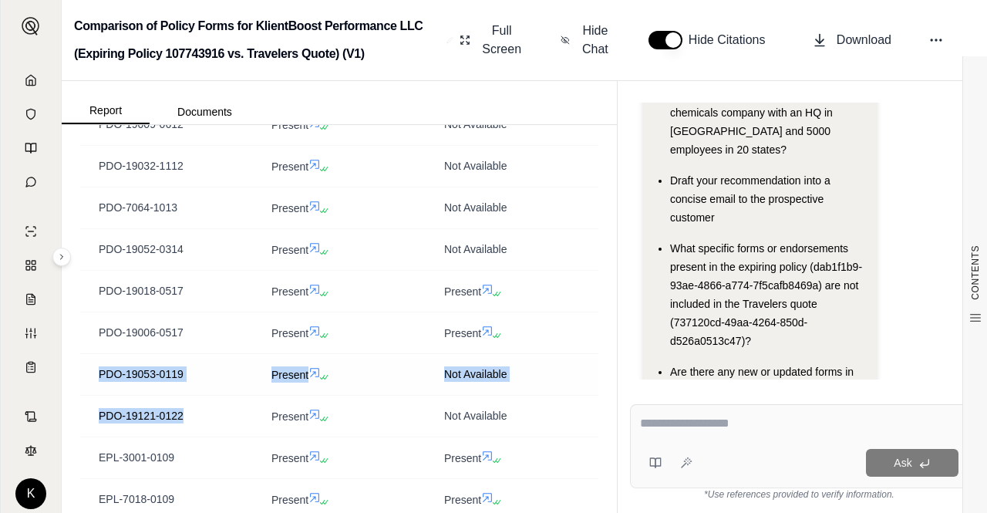
click at [559, 395] on td "Not Available" at bounding box center [511, 374] width 173 height 42
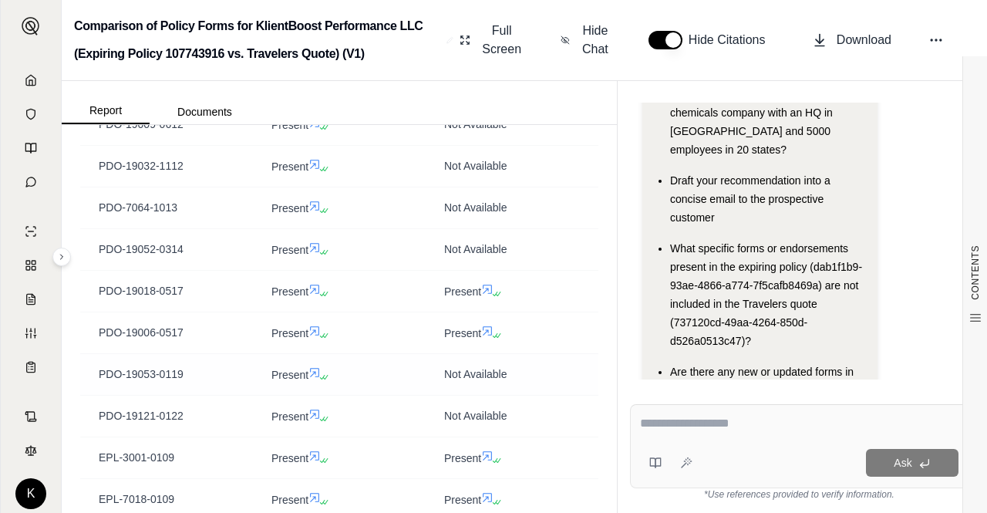
click at [559, 395] on td "Not Available" at bounding box center [511, 374] width 173 height 42
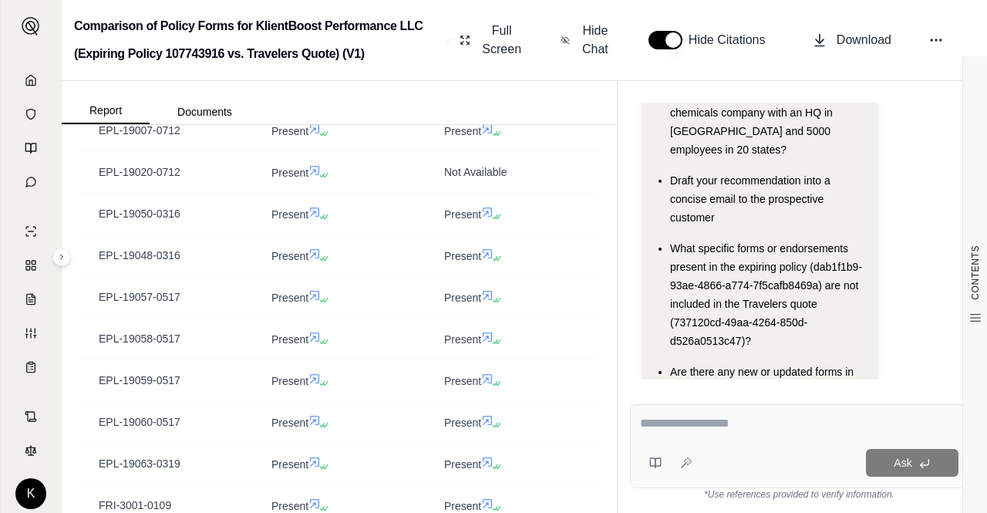
scroll to position [2675, 0]
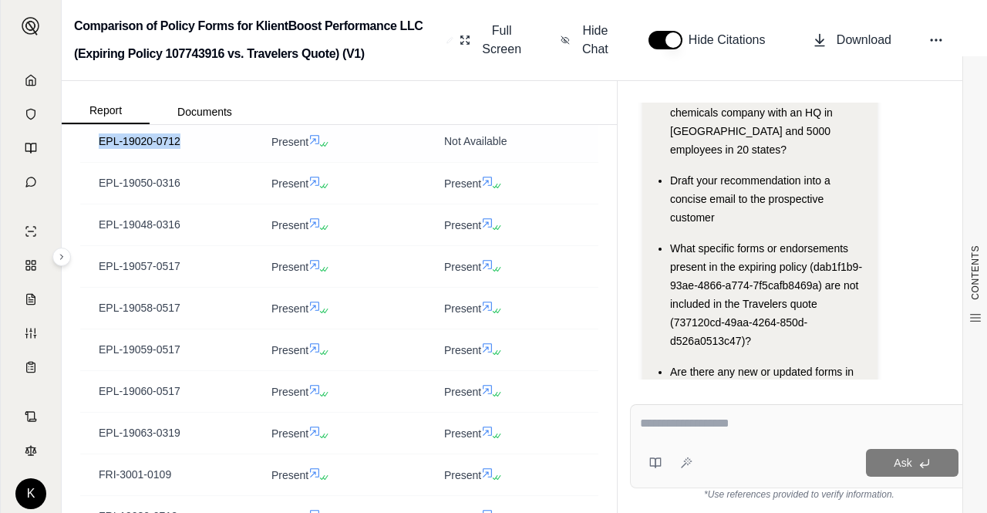
drag, startPoint x: 187, startPoint y: 187, endPoint x: 99, endPoint y: 189, distance: 87.9
click at [99, 149] on div "EPL-19020-0712" at bounding box center [167, 140] width 136 height 15
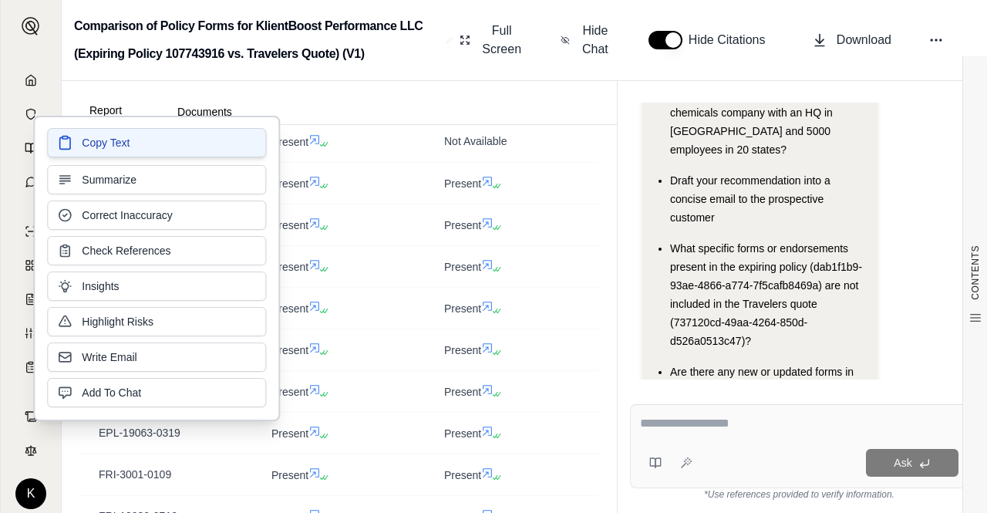
click at [140, 142] on button "Copy Text" at bounding box center [156, 142] width 219 height 29
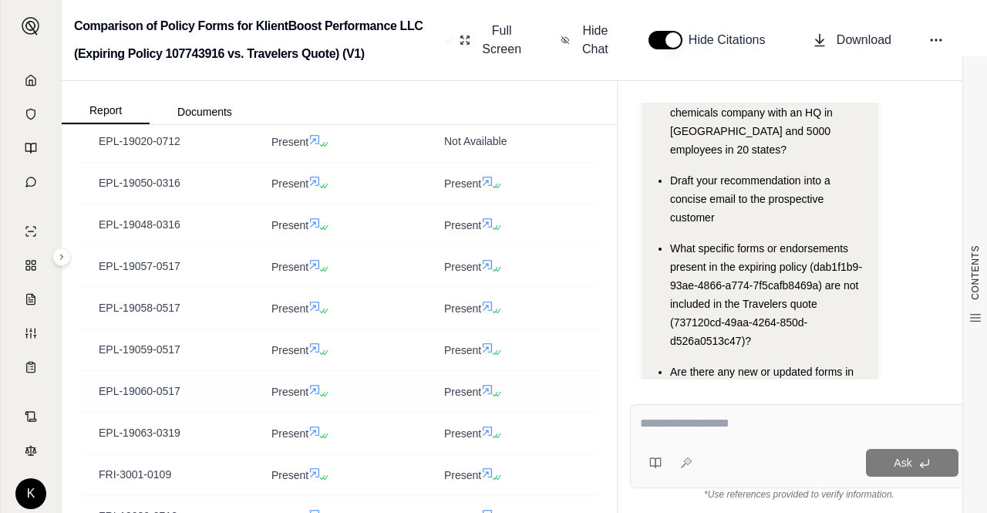
click at [338, 399] on div "Present" at bounding box center [339, 391] width 136 height 16
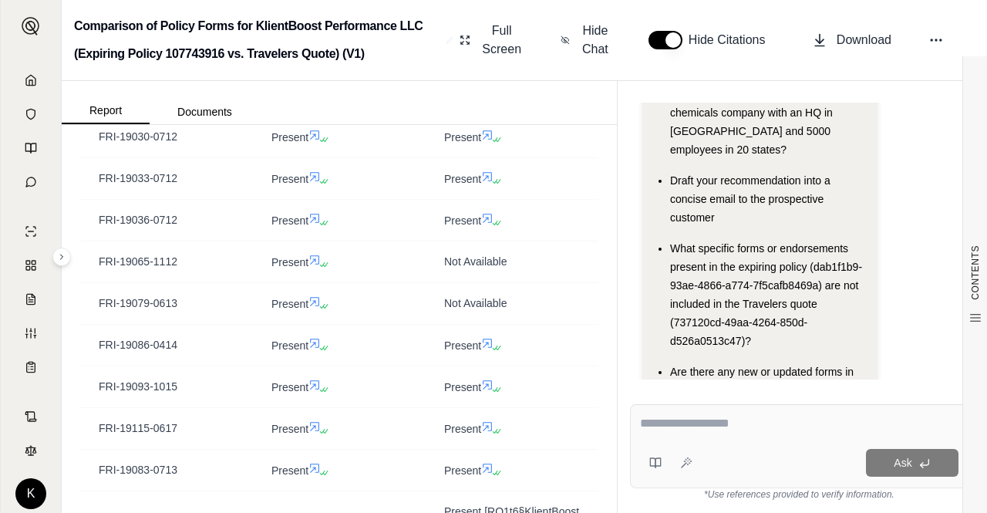
scroll to position [3106, 0]
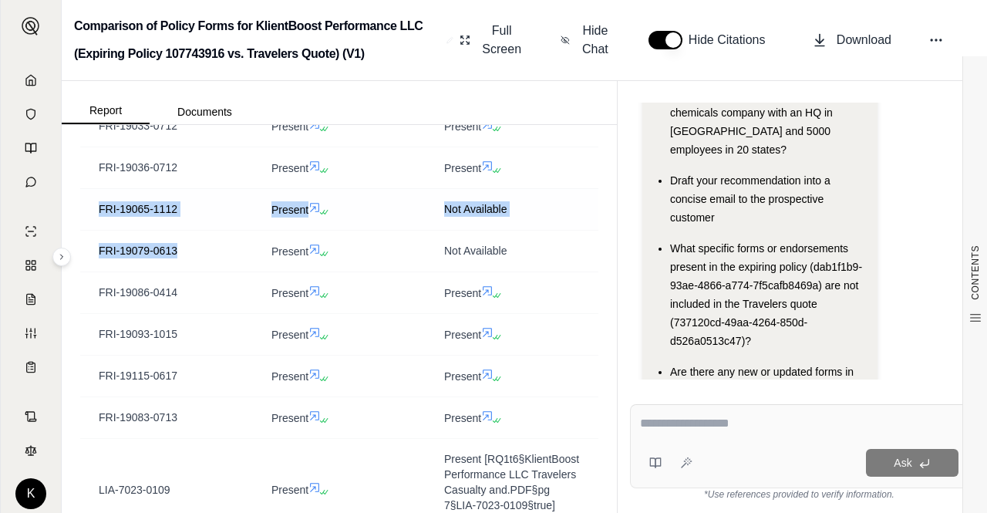
drag, startPoint x: 188, startPoint y: 304, endPoint x: 96, endPoint y: 257, distance: 103.8
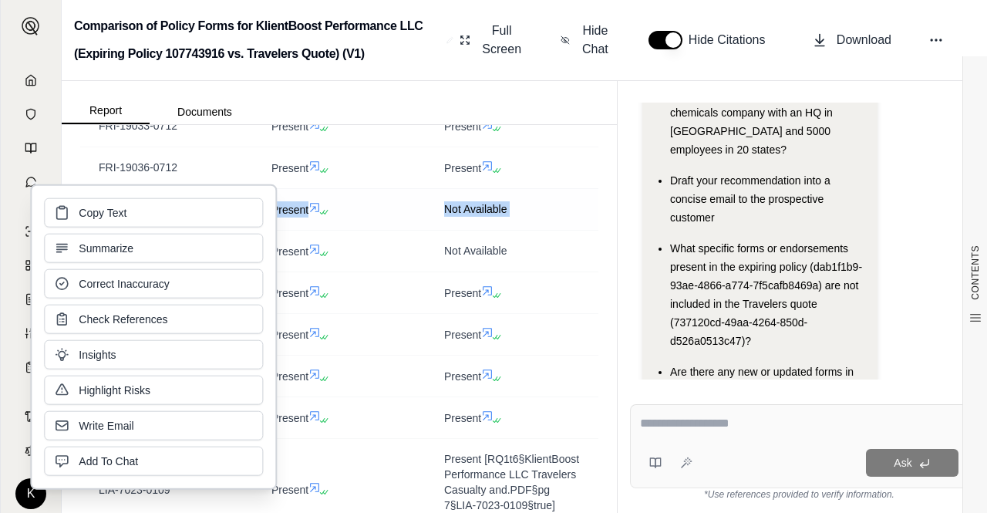
copy tbody "FRI-19065-1112 Present Not Available FRI-19079-0613"
click at [119, 200] on button "Copy Text" at bounding box center [153, 211] width 219 height 29
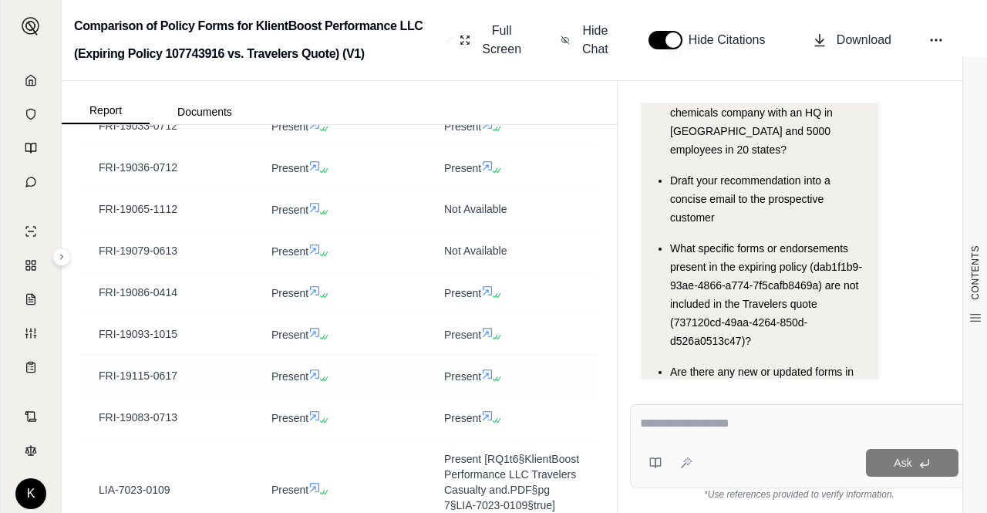
click at [368, 396] on td "Present" at bounding box center [339, 376] width 173 height 42
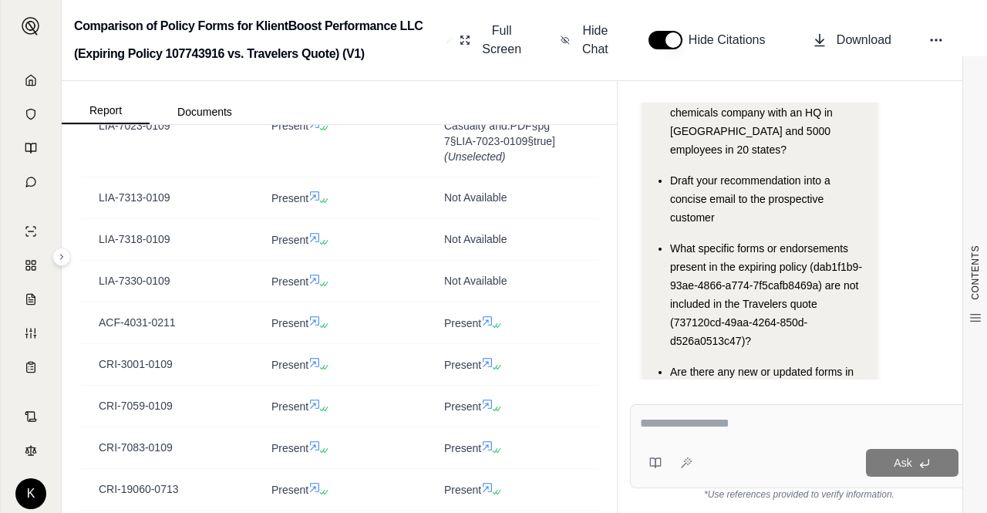
scroll to position [3476, 0]
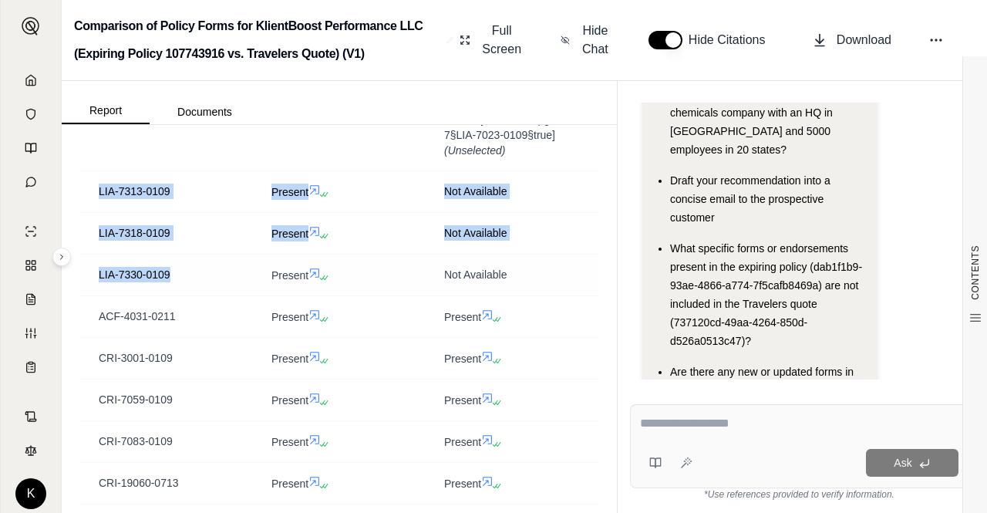
drag, startPoint x: 99, startPoint y: 254, endPoint x: 174, endPoint y: 331, distance: 107.4
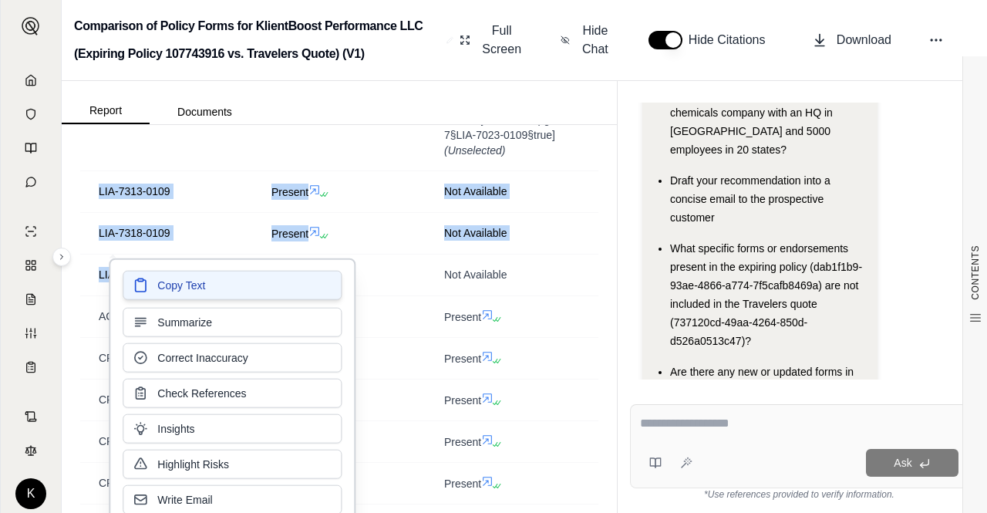
click at [183, 288] on span "Copy Text" at bounding box center [181, 284] width 48 height 15
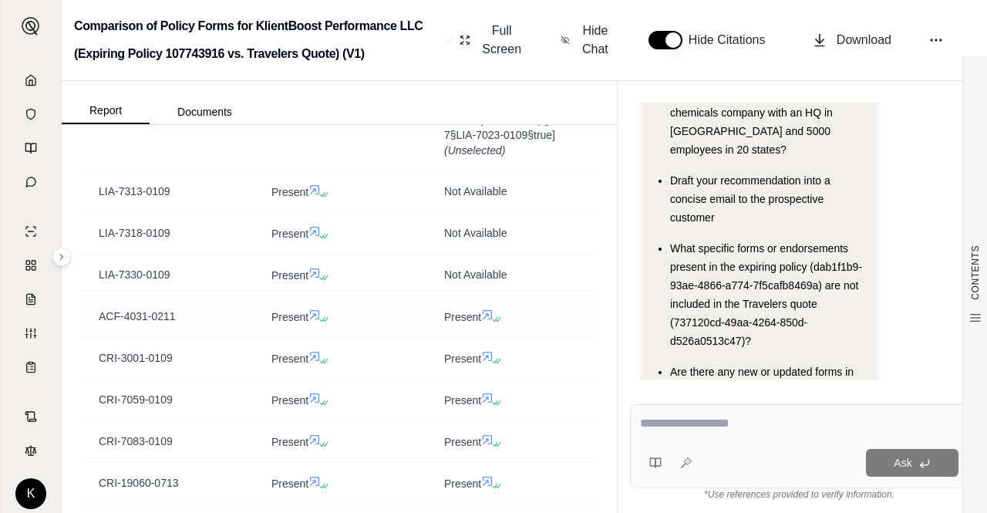
click at [365, 337] on td "Present" at bounding box center [339, 316] width 173 height 42
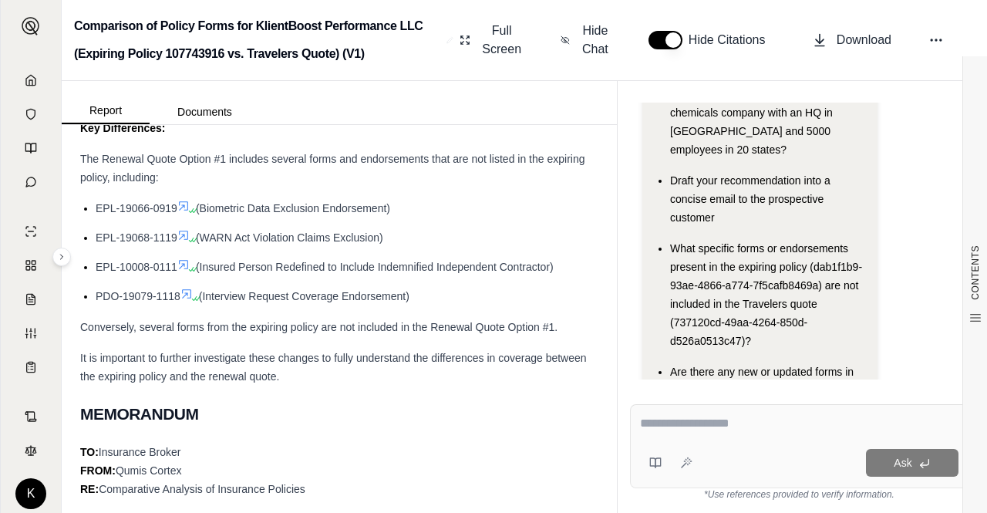
scroll to position [4463, 0]
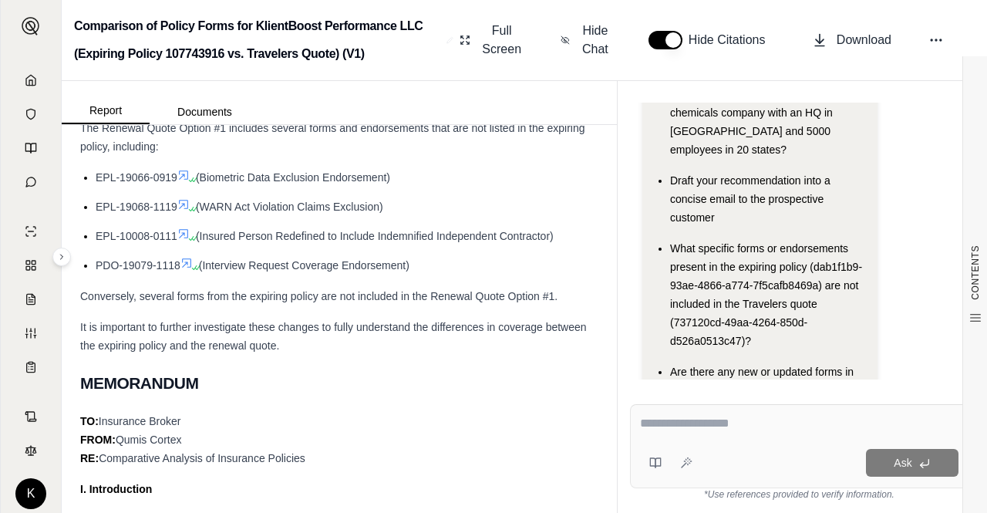
drag, startPoint x: 423, startPoint y: 350, endPoint x: 83, endPoint y: 252, distance: 353.7
click at [83, 252] on ul "EPL-19066-0919 (Biometric Data Exclusion Endorsement) EPL-19068-1119 (WARN Act …" at bounding box center [339, 221] width 518 height 106
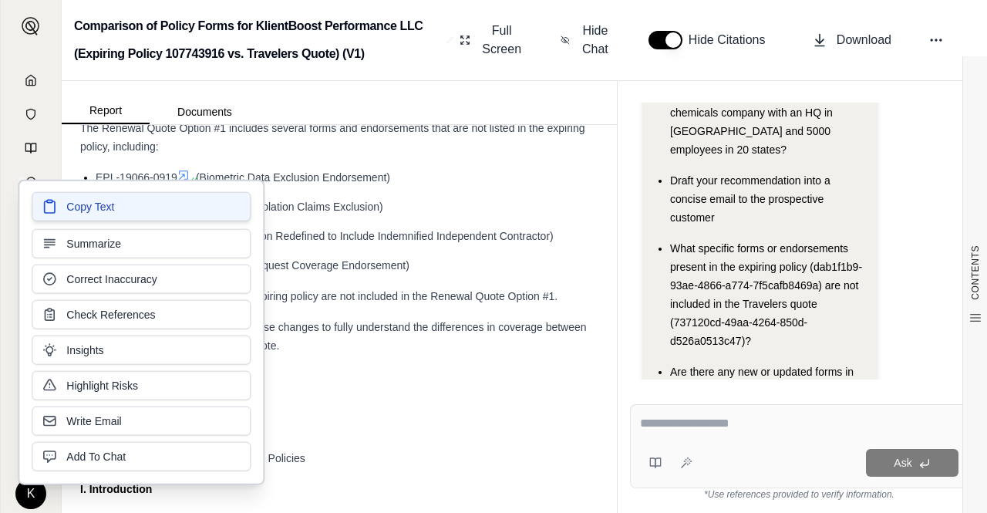
click at [126, 209] on button "Copy Text" at bounding box center [141, 206] width 219 height 29
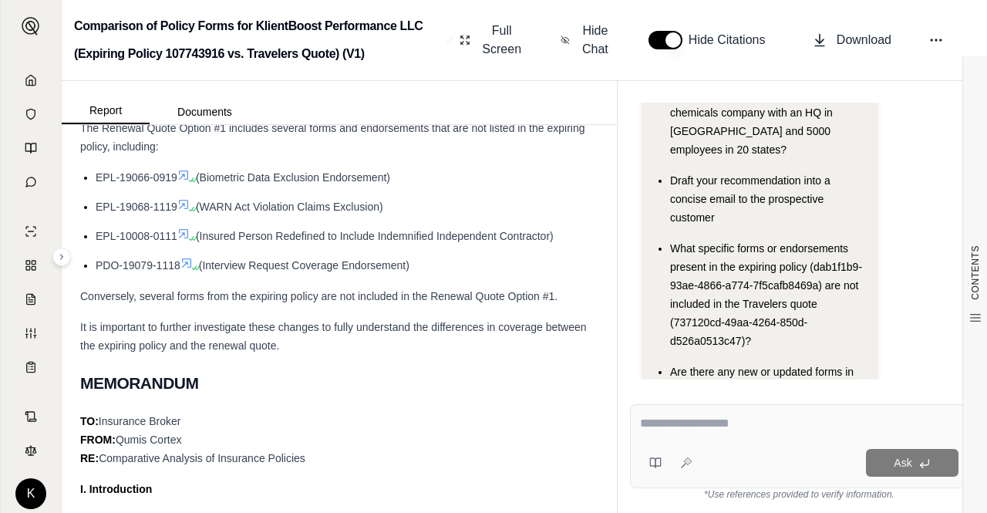
click at [540, 351] on span "It is important to further investigate these changes to fully understand the di…" at bounding box center [333, 336] width 506 height 31
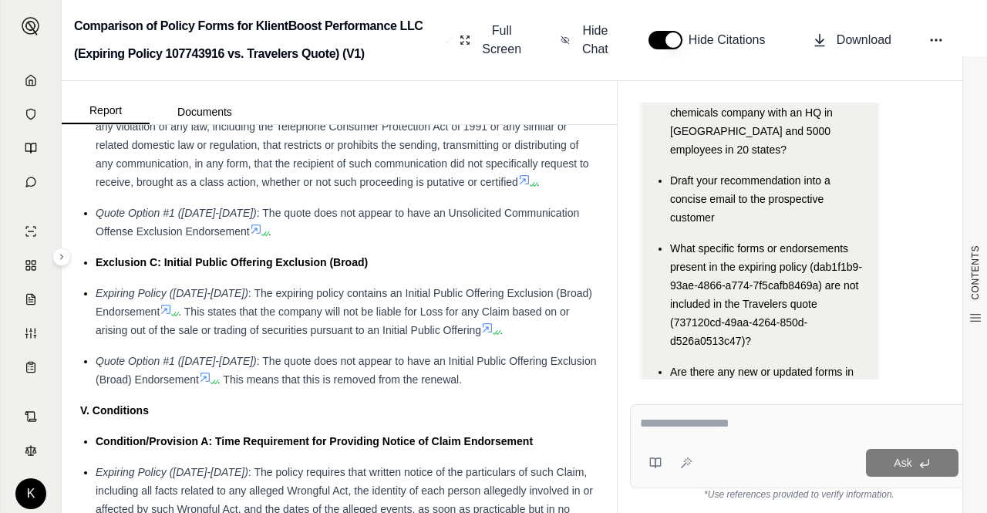
scroll to position [6991, 0]
